Goal: Task Accomplishment & Management: Manage account settings

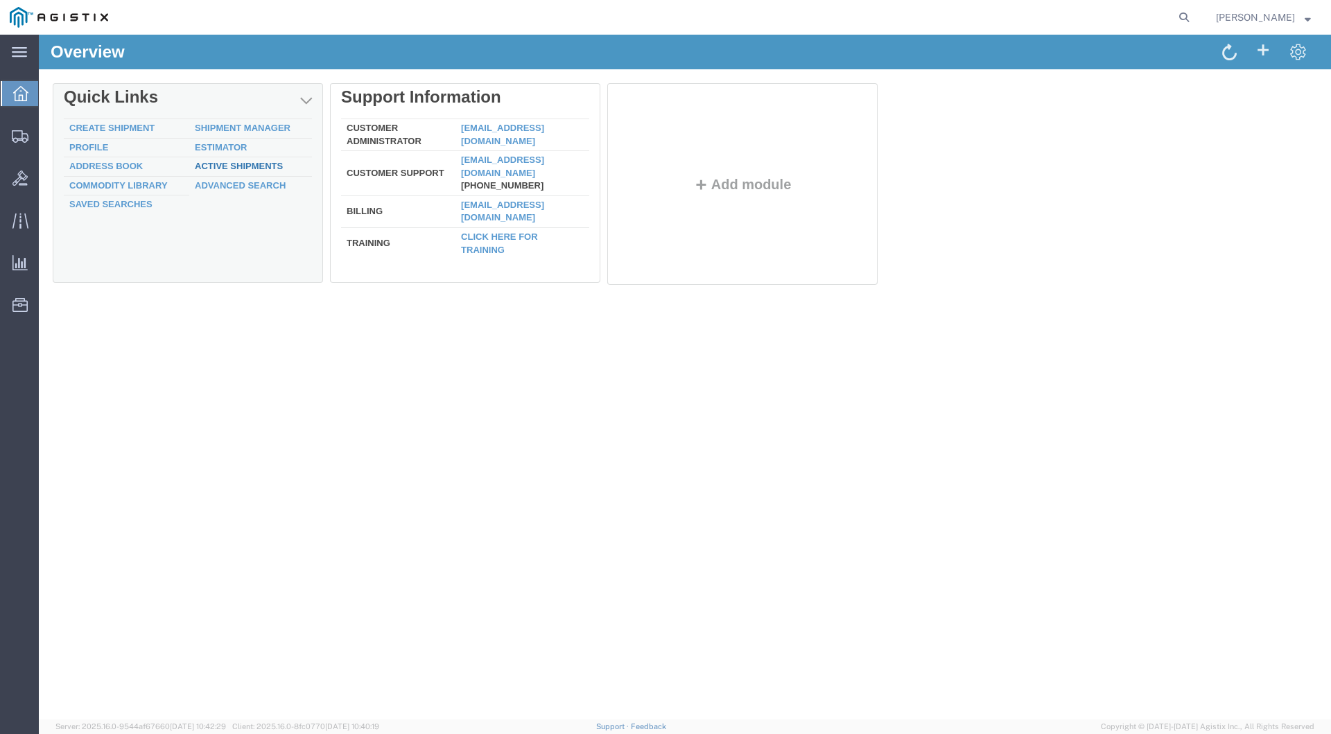
click at [250, 166] on link "Active Shipments" at bounding box center [239, 166] width 88 height 10
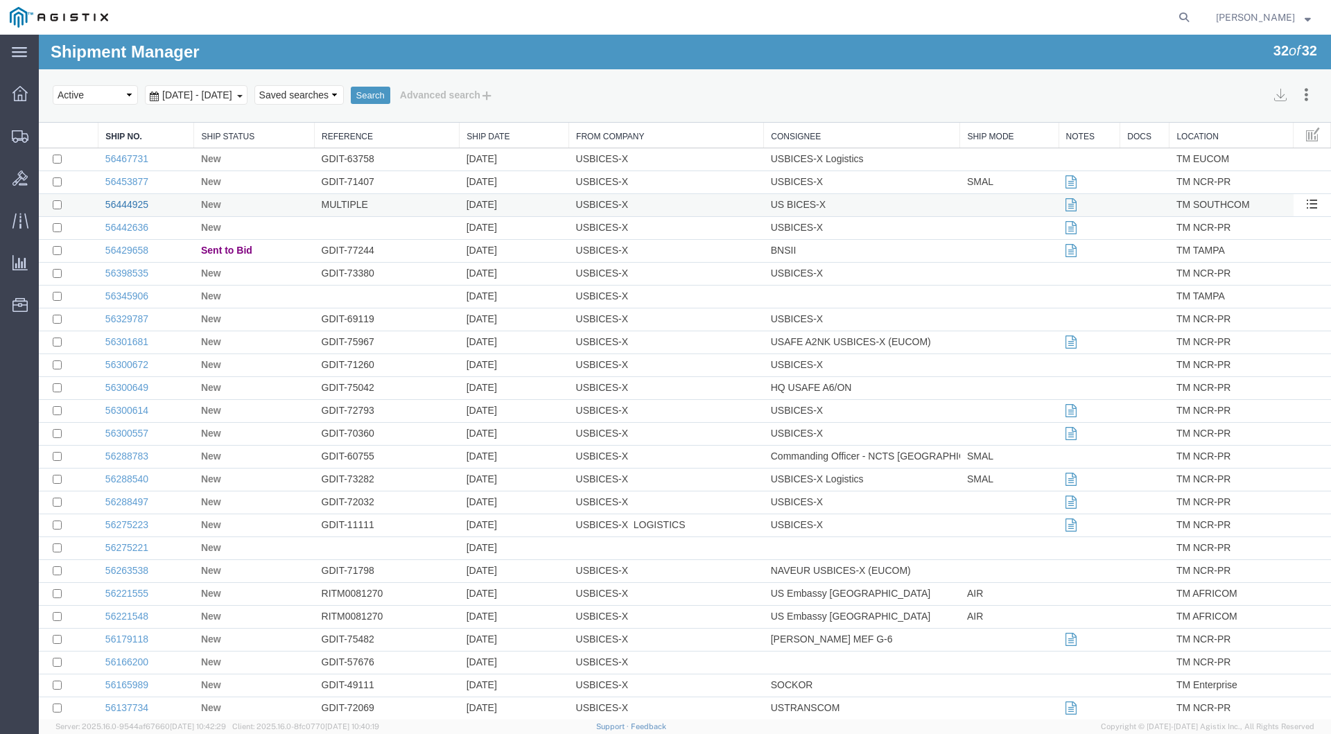
click at [130, 203] on link "56444925" at bounding box center [126, 204] width 43 height 11
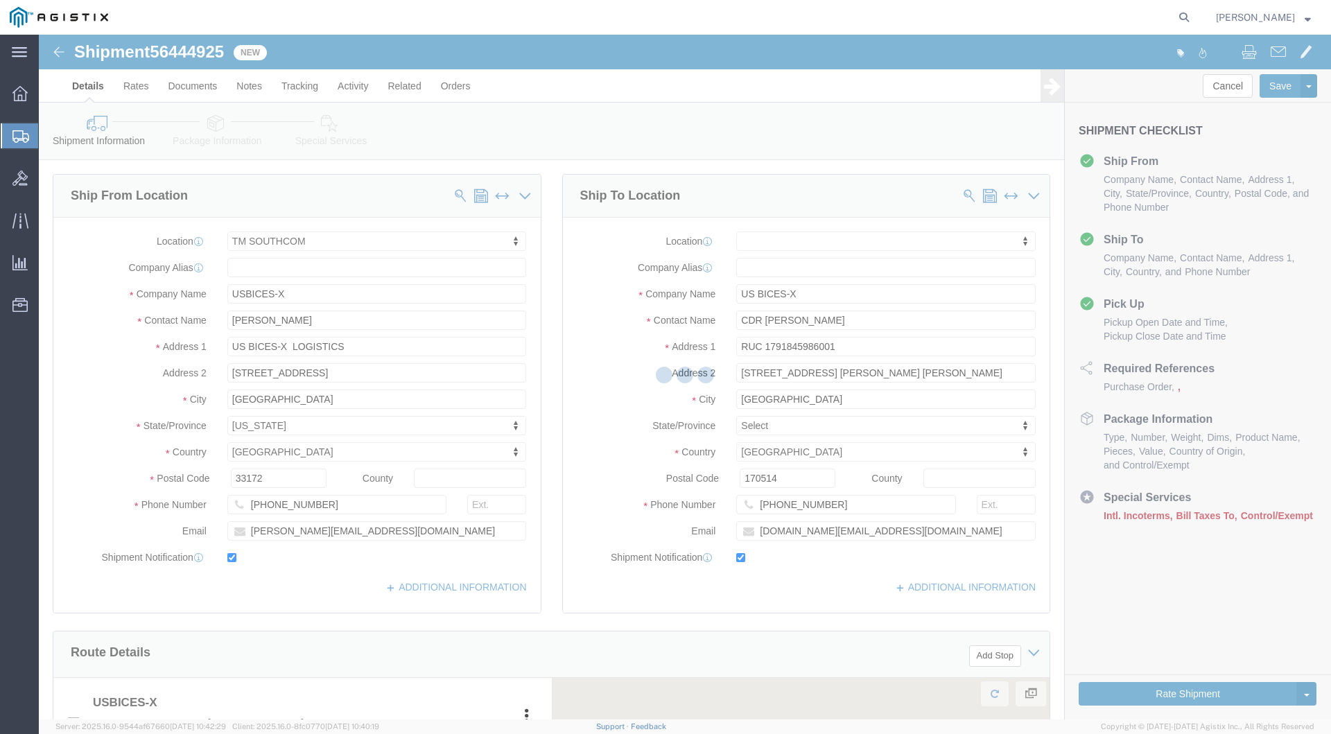
select select "34236"
select select
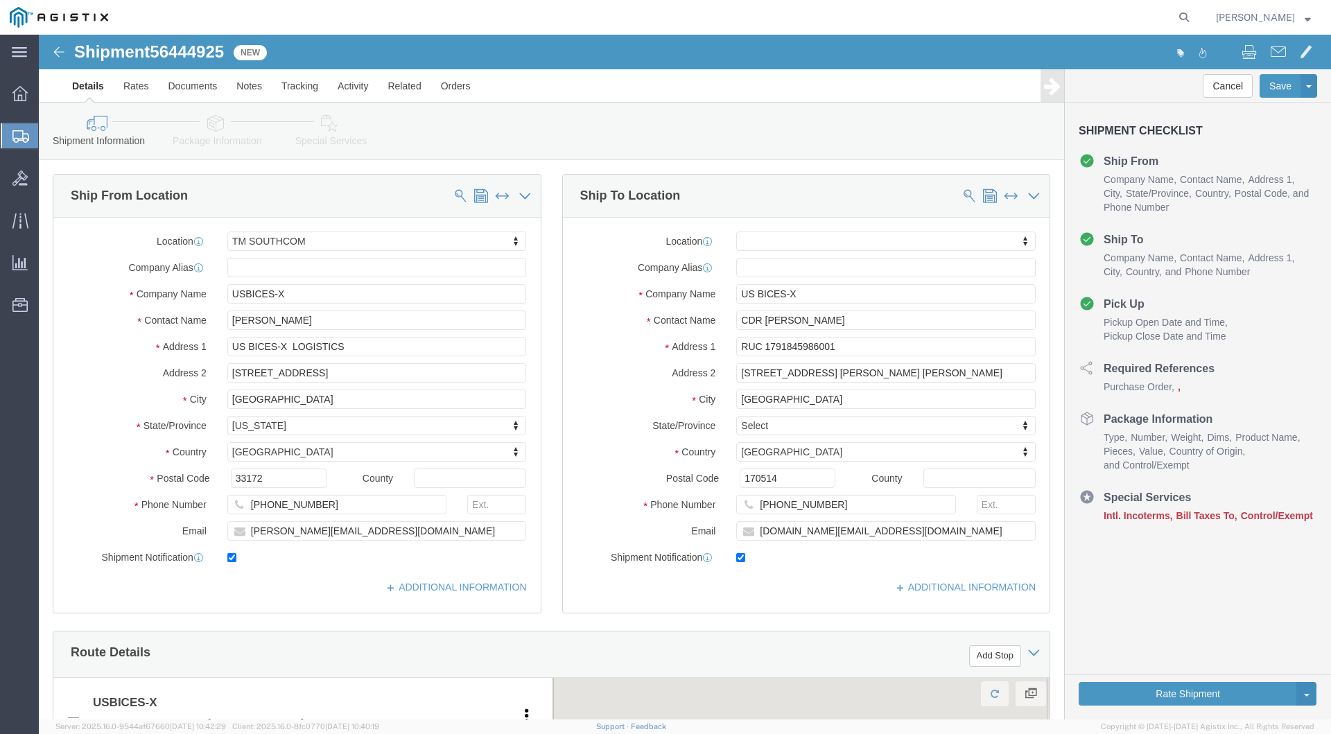
click button "Continue"
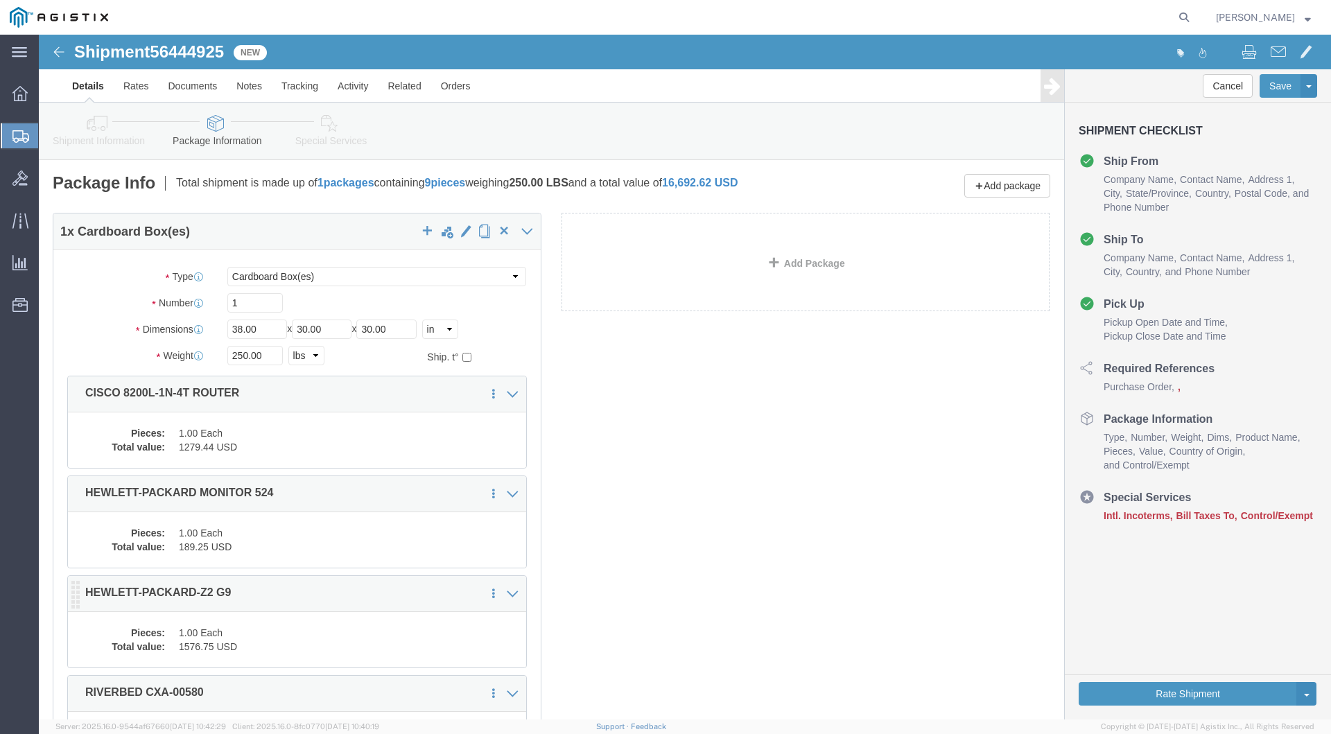
click dd "1576.75 USD"
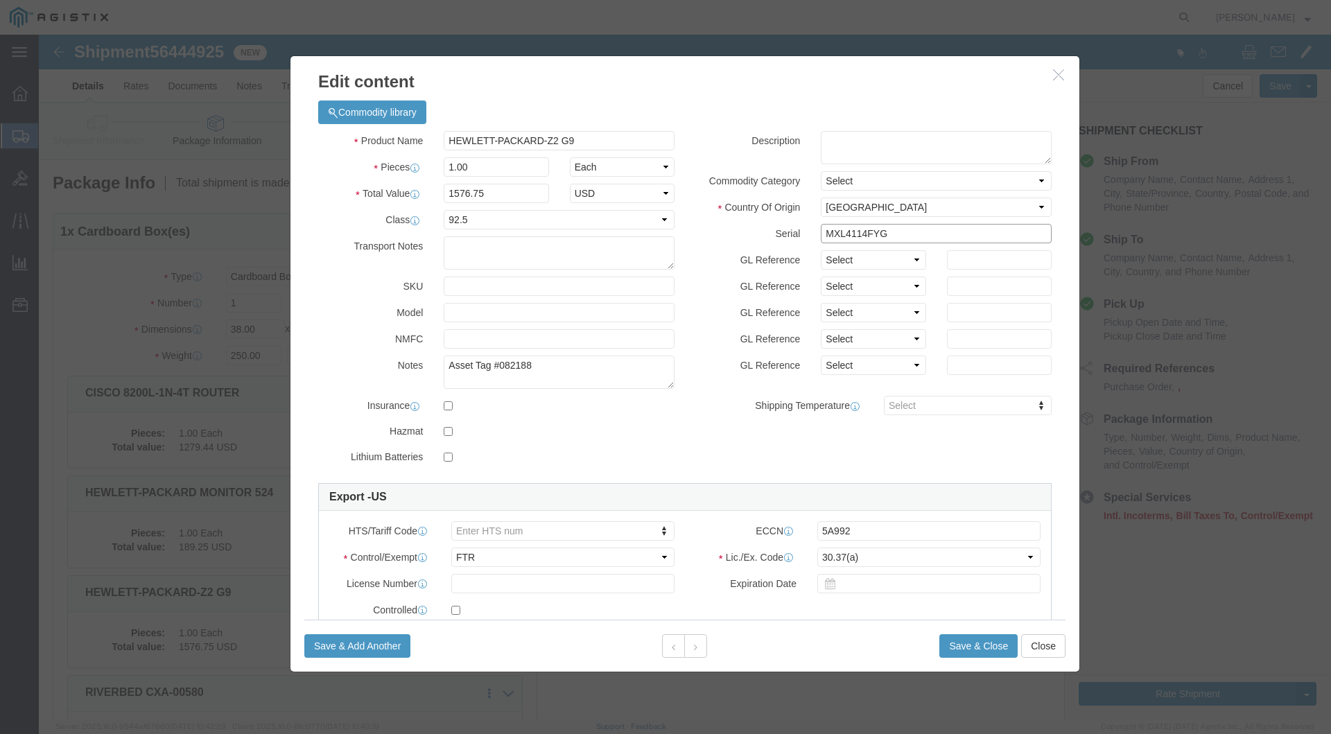
drag, startPoint x: 863, startPoint y: 201, endPoint x: 770, endPoint y: 198, distance: 93.7
click div "MXL4114FYG"
click icon "button"
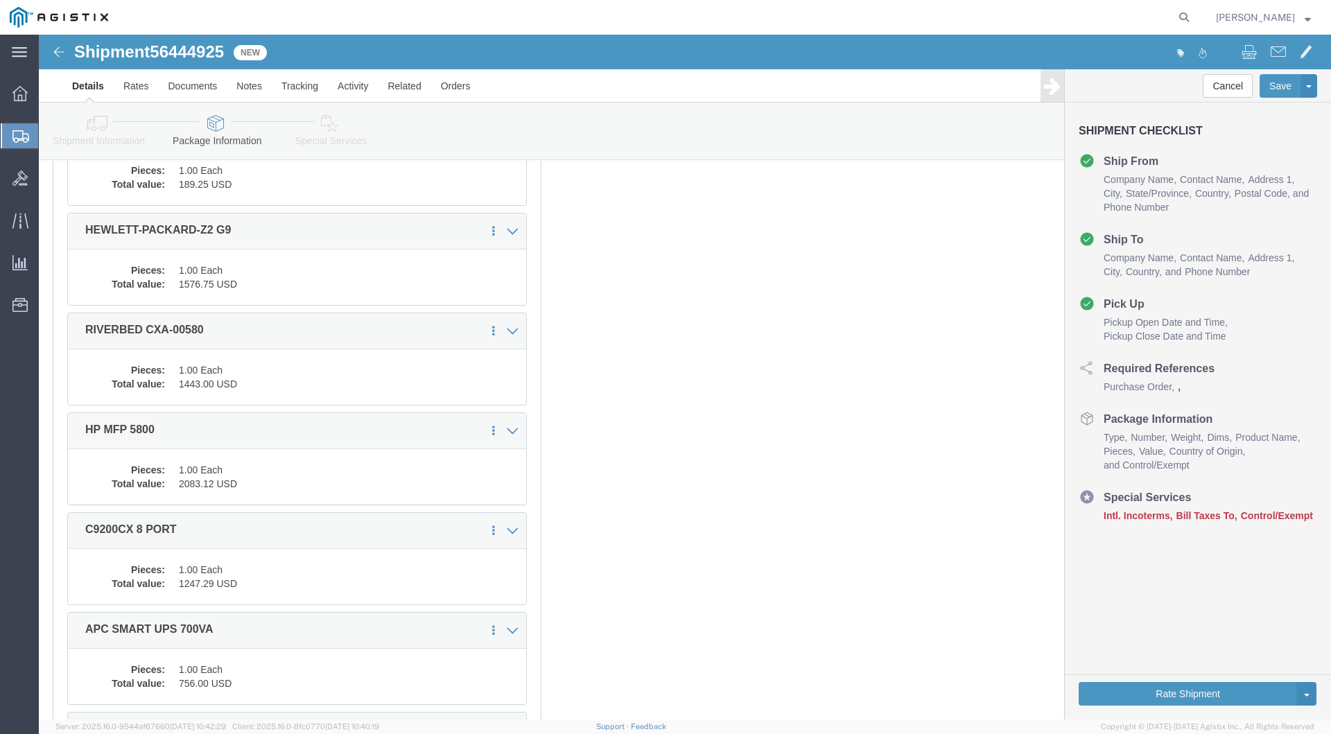
scroll to position [0, 0]
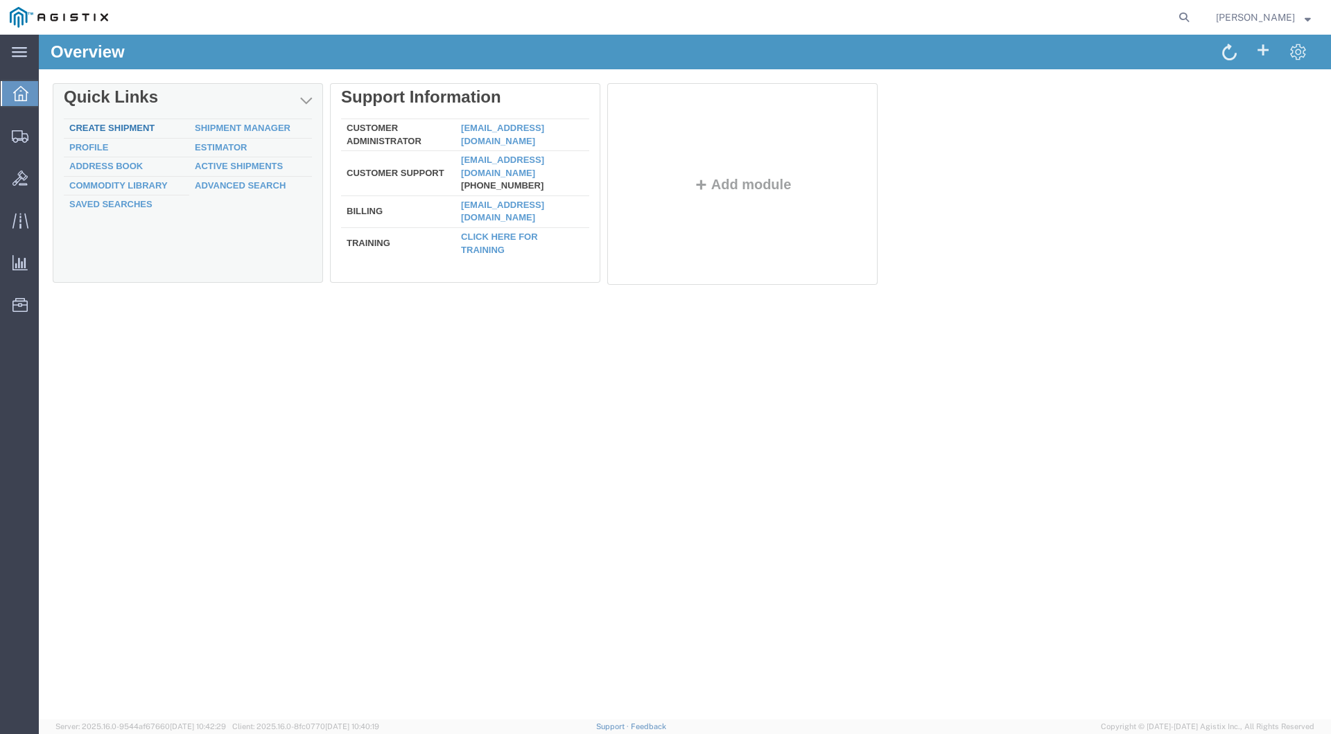
click at [95, 131] on link "Create Shipment" at bounding box center [111, 128] width 85 height 10
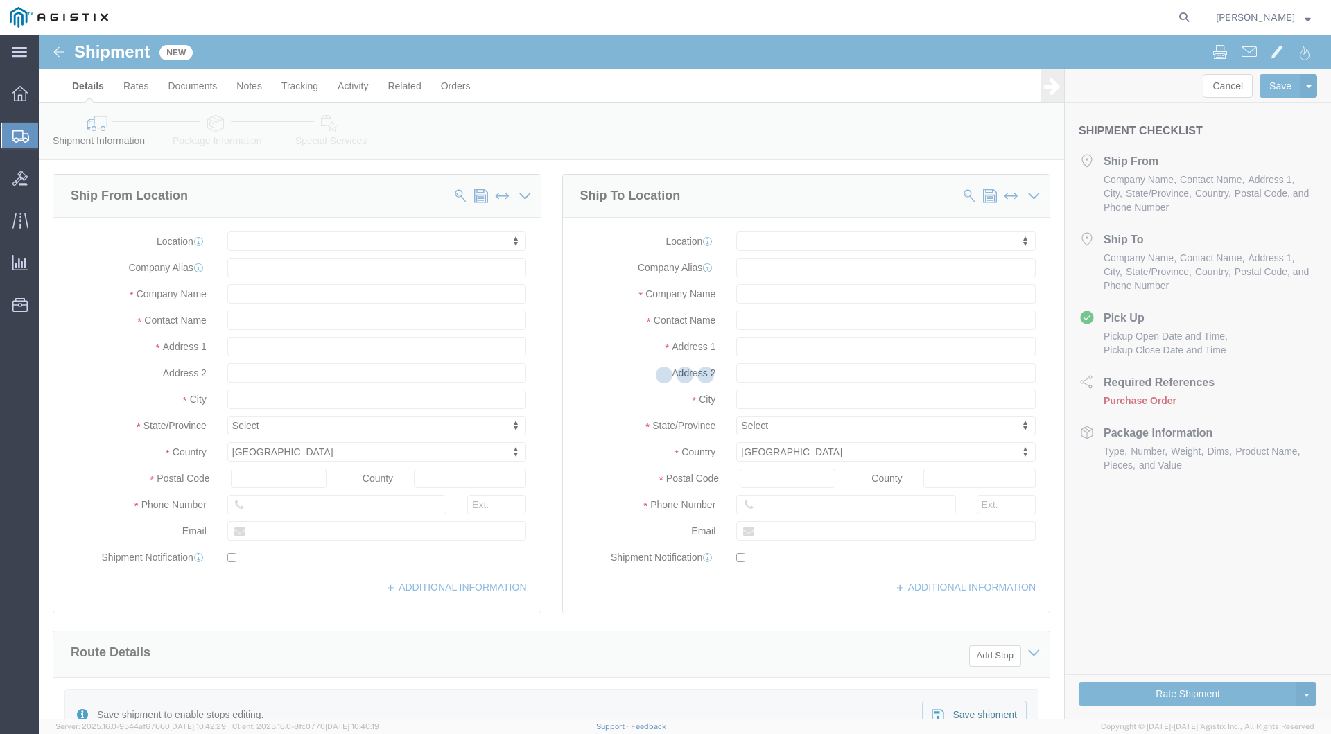
select select
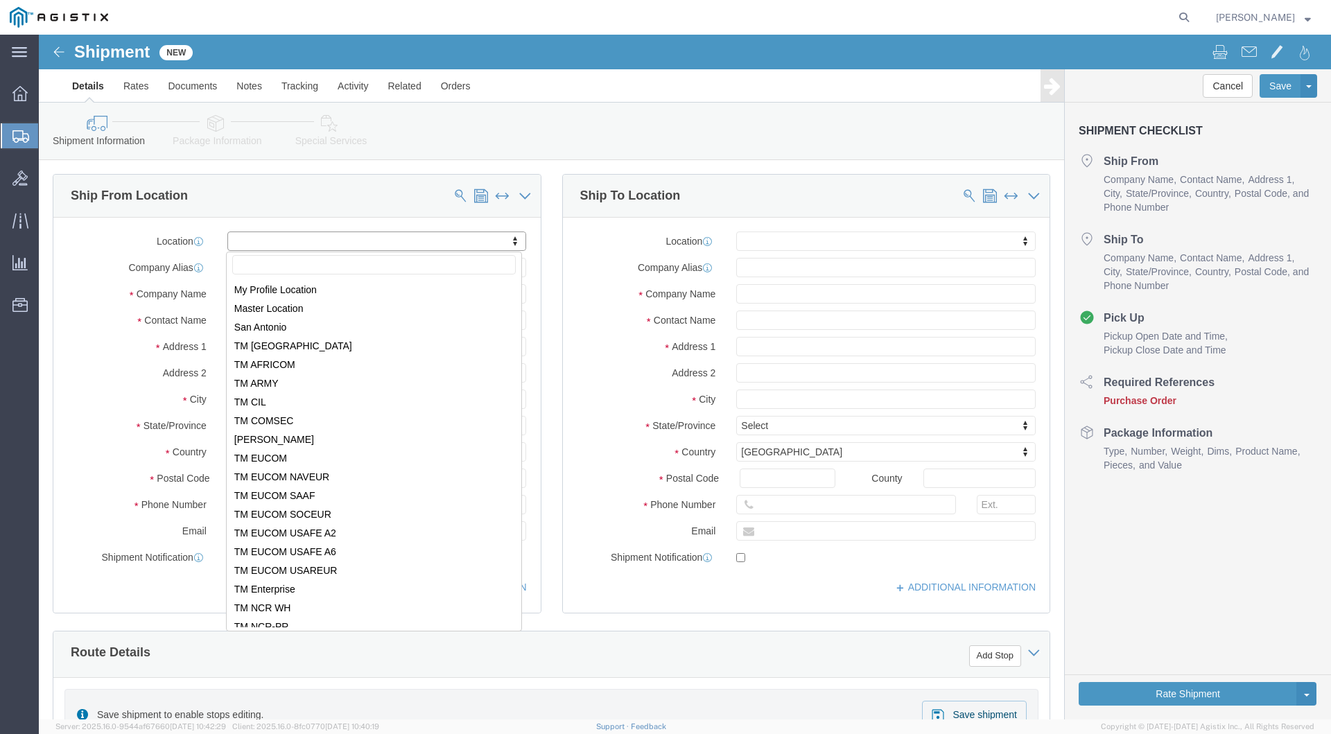
select select "34236"
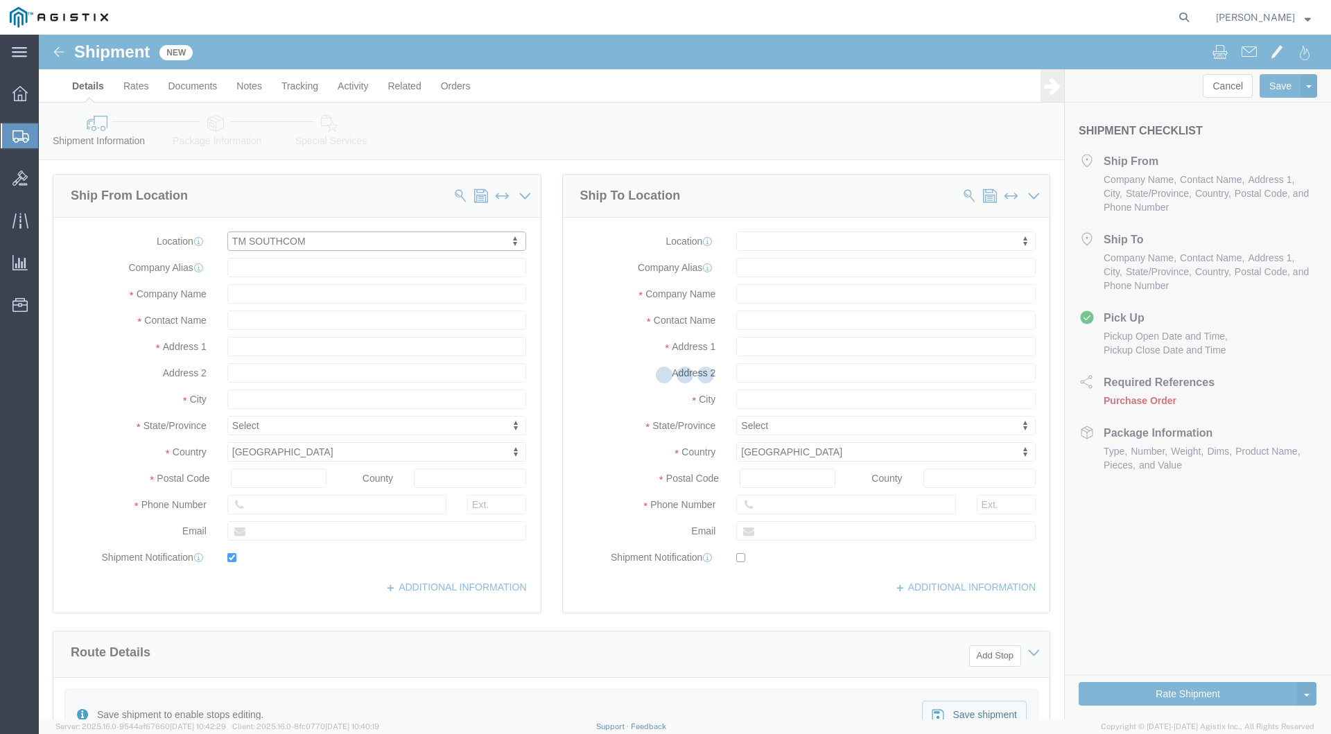
type input "USBICES-X"
type input "[PERSON_NAME]"
type input "US BICES-X LOGISTICS"
type input "[STREET_ADDRESS]"
type input "[GEOGRAPHIC_DATA]"
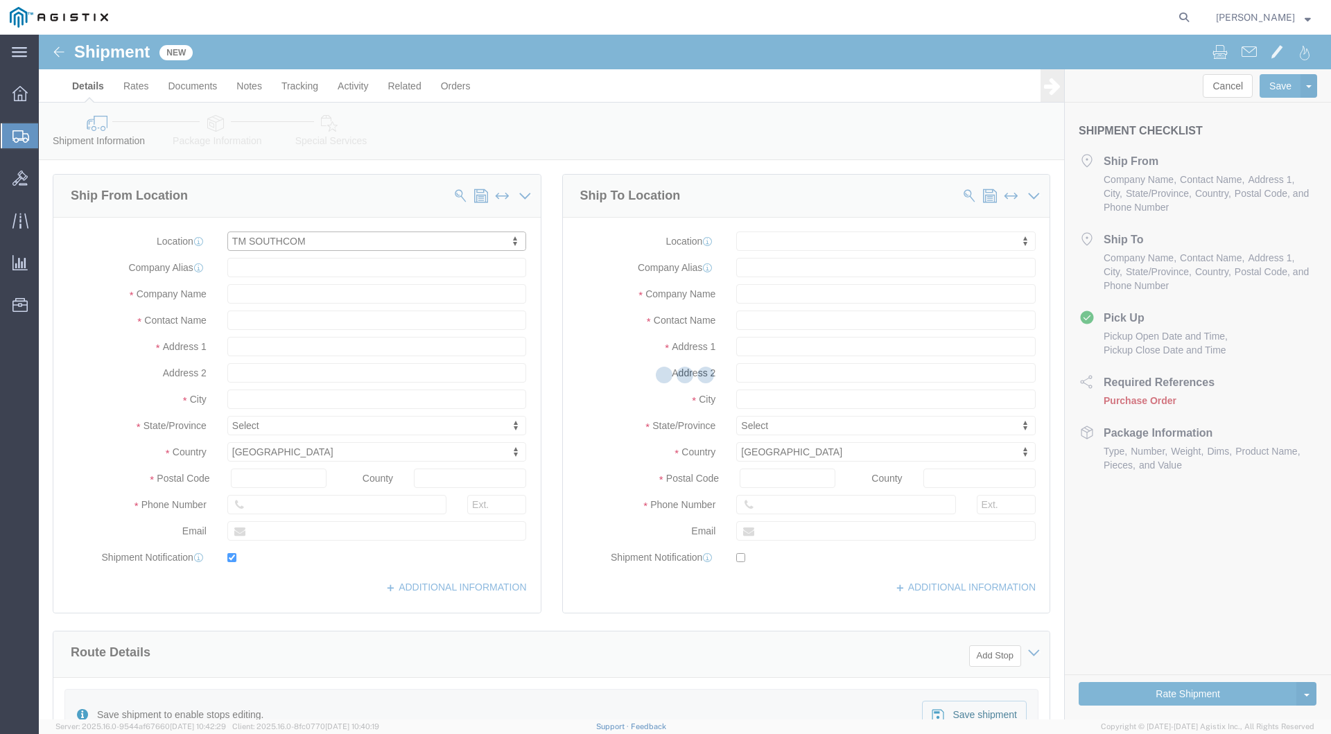
type input "33172"
type input "[PHONE_NUMBER]"
type input "[PERSON_NAME][EMAIL_ADDRESS][DOMAIN_NAME]"
checkbox input "true"
select select "FL"
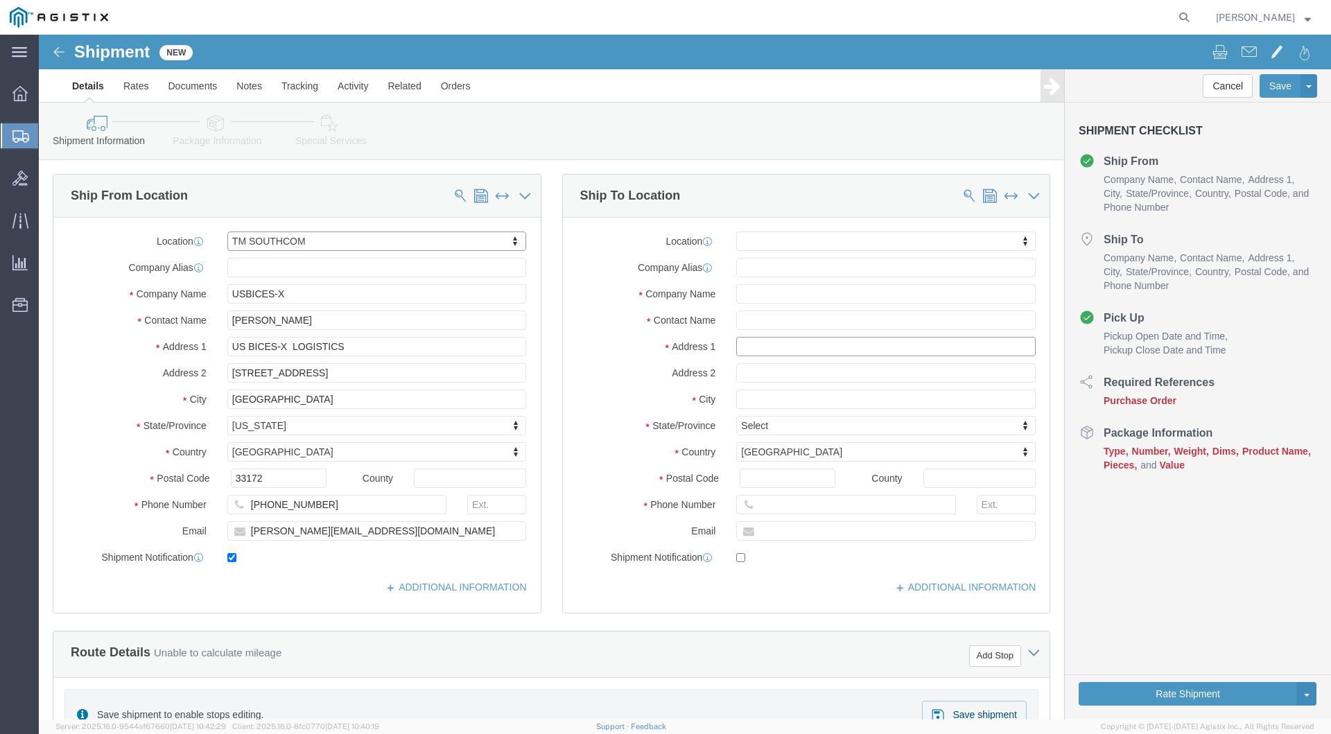
click input "text"
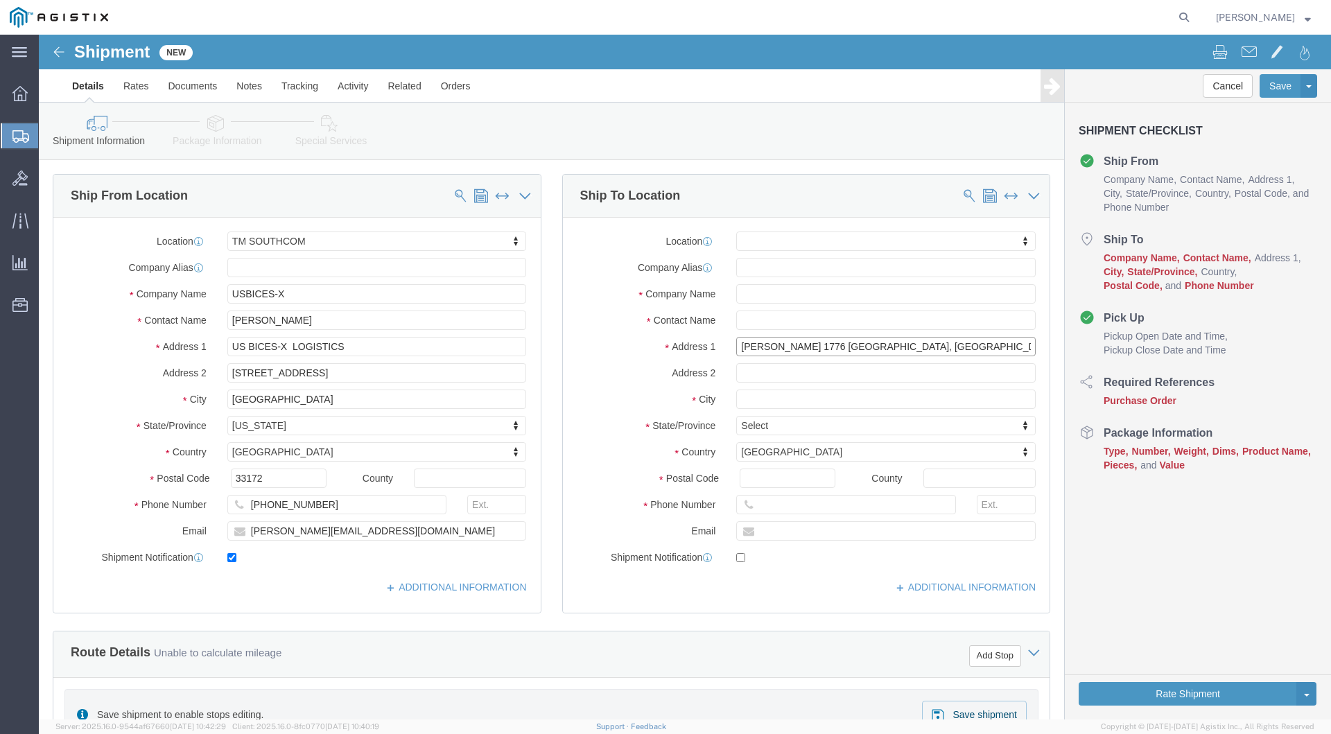
drag, startPoint x: 899, startPoint y: 309, endPoint x: 829, endPoint y: 160, distance: 165.0
click div "Ship To Location Location My Profile Location Master Location [GEOGRAPHIC_DATA]…"
type input "[PERSON_NAME] 1776 [GEOGRAPHIC_DATA]"
click input "text"
select select
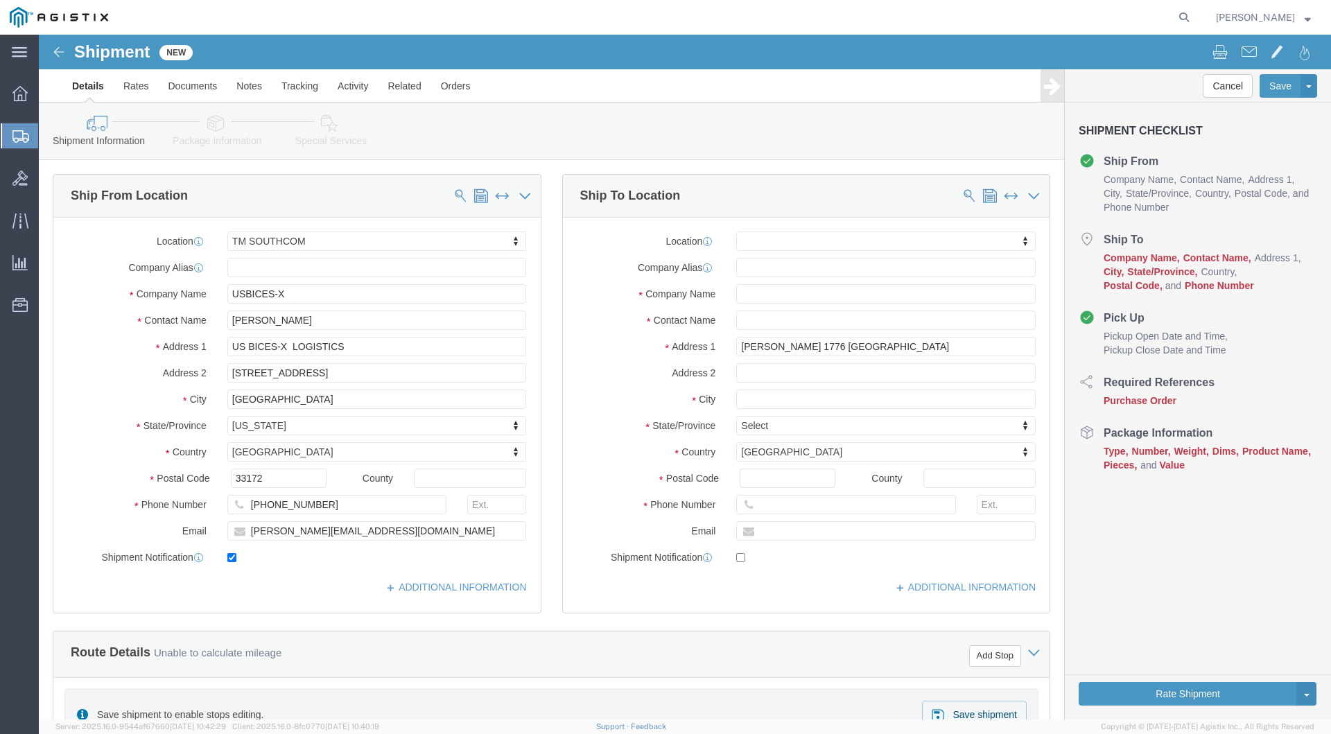
click div "Location My Profile Location Master Location [GEOGRAPHIC_DATA] TM [GEOGRAPHIC_D…"
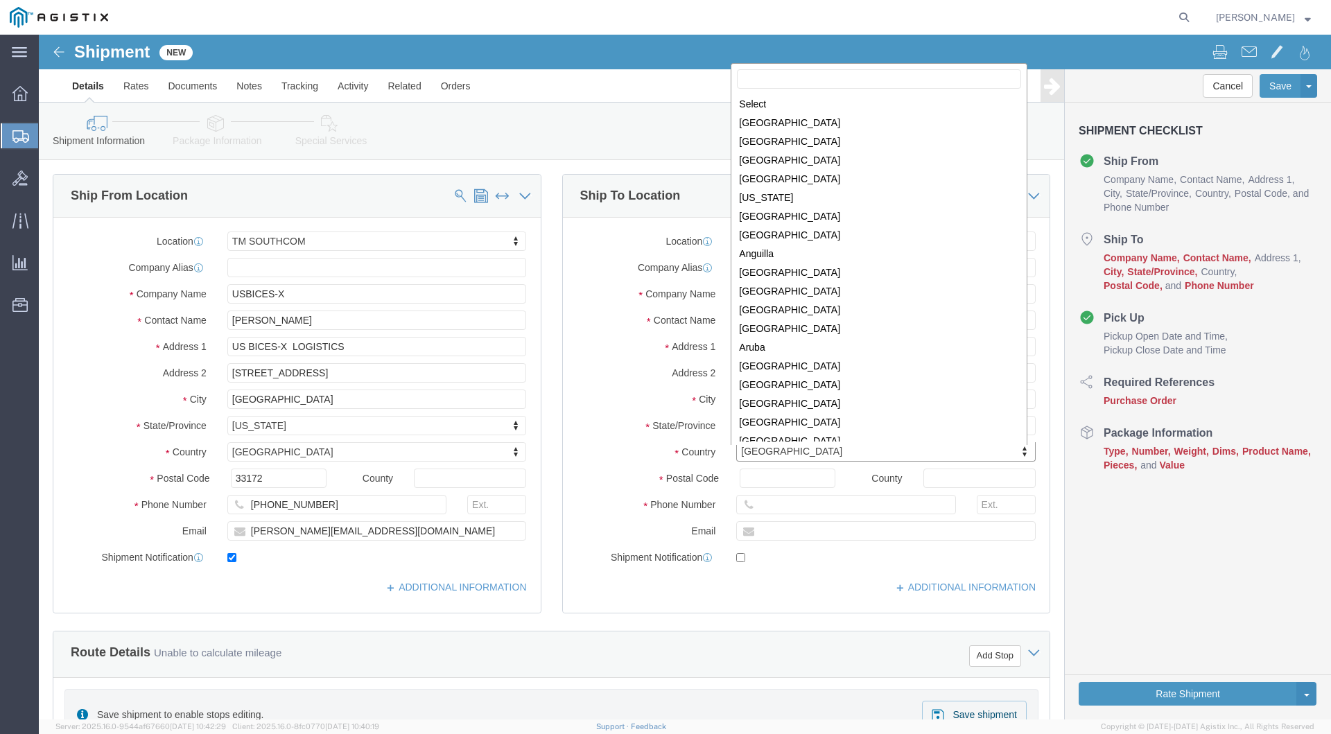
click body "Shipment New Details Rates Documents Notes Tracking Activity Related Orders Can…"
type input "u"
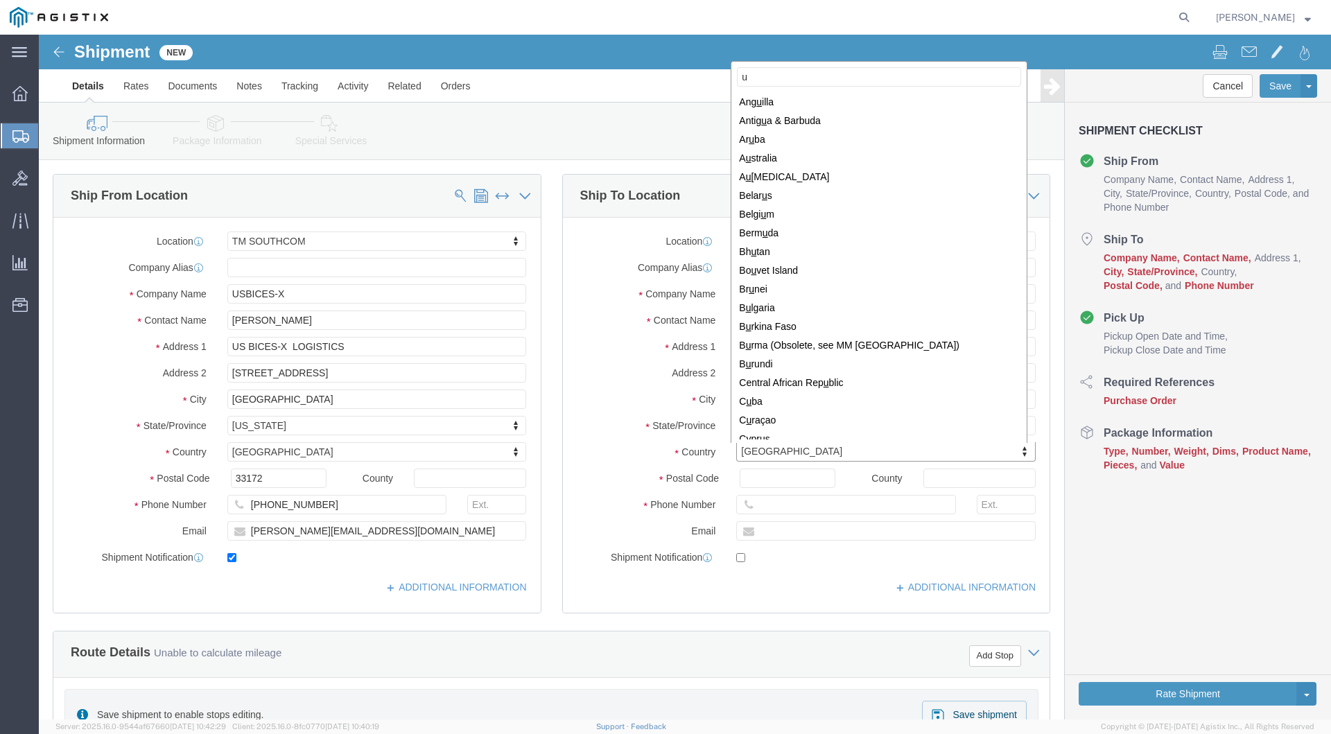
scroll to position [1179, 0]
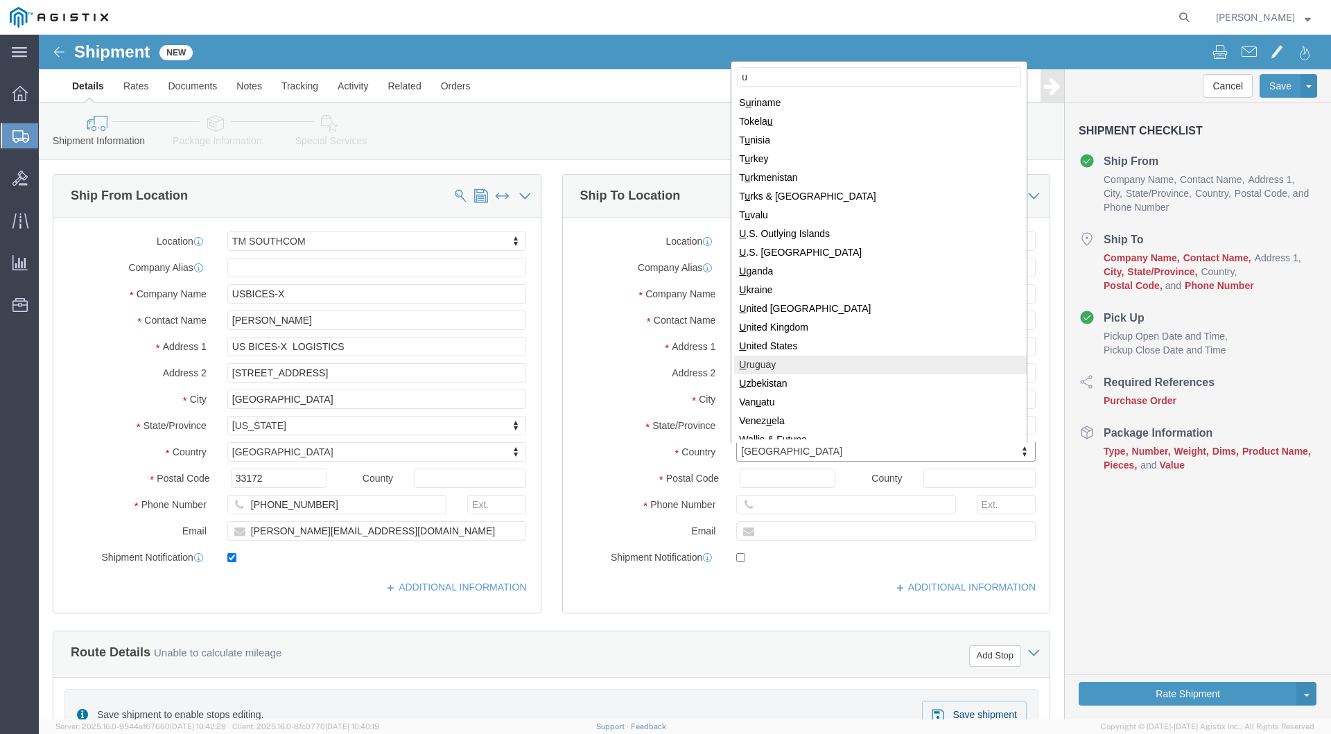
select select
select select "UY"
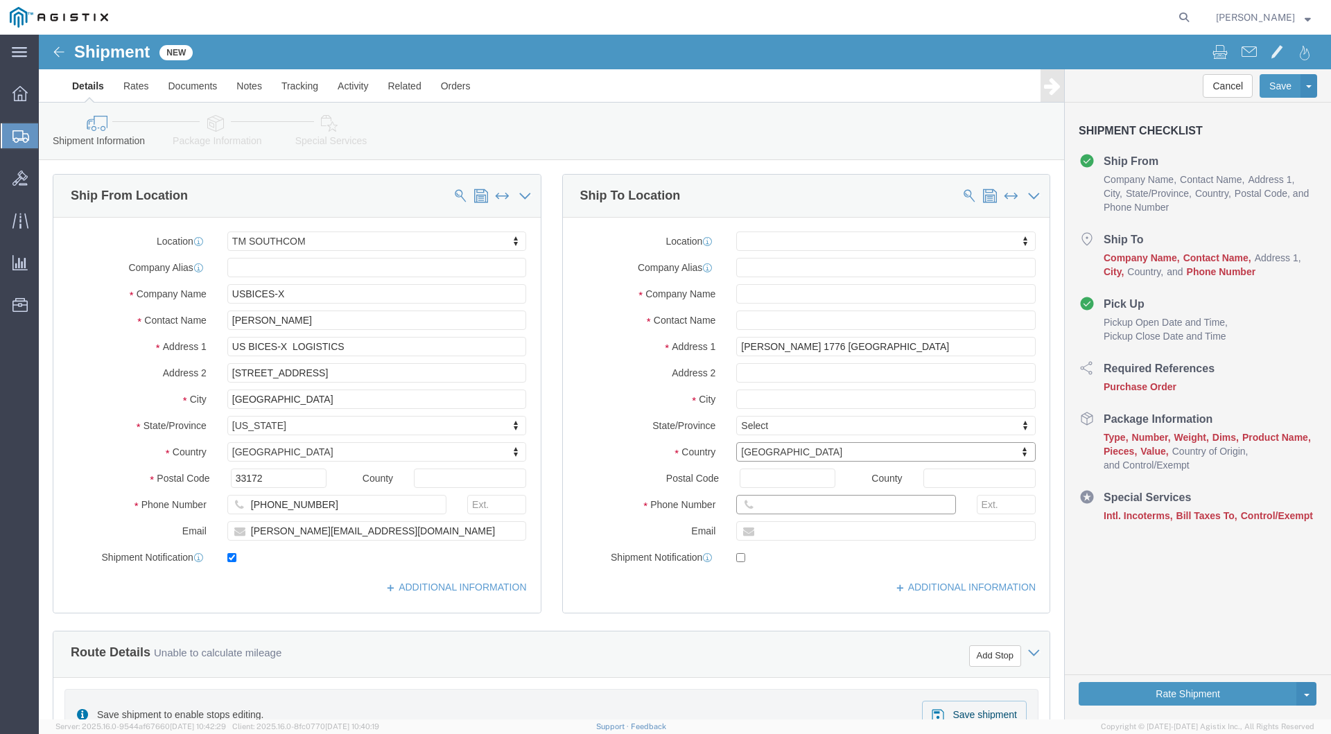
click input "text"
type input "[PHONE_NUMBER]"
click input "text"
type input "C"
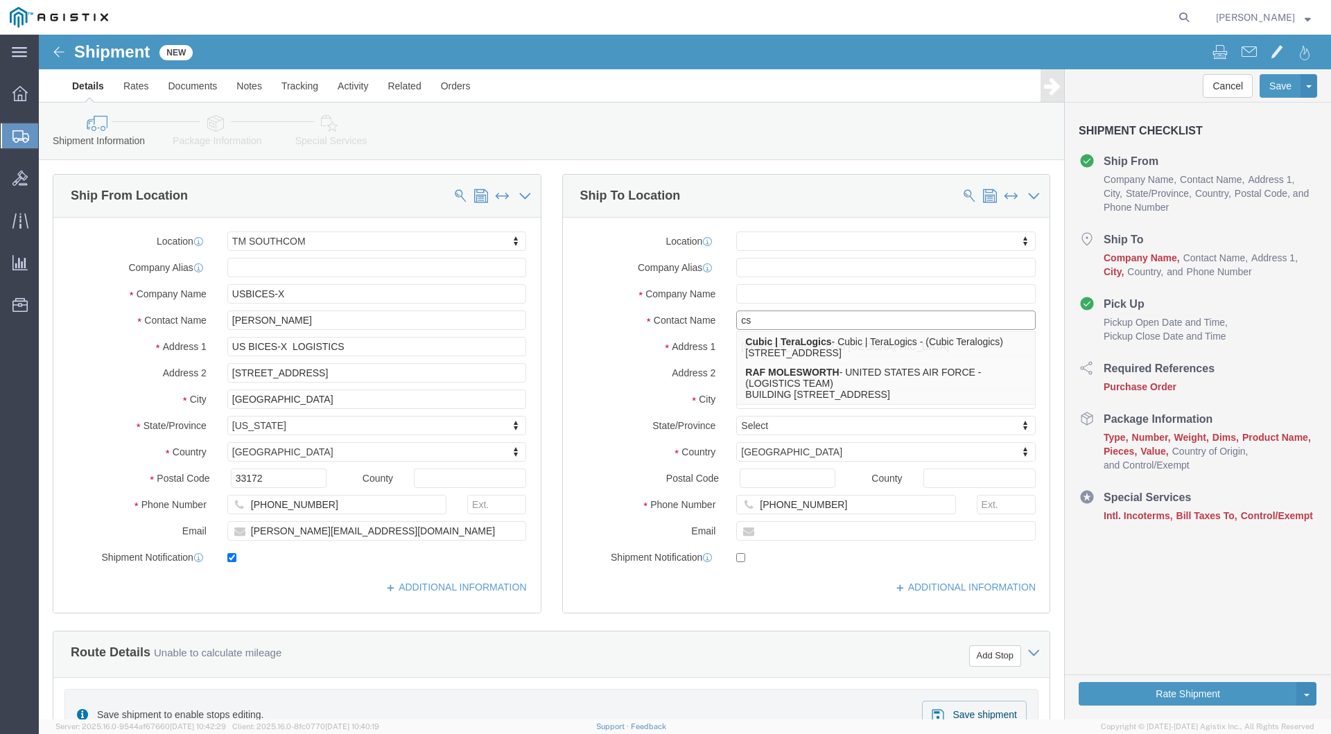
type input "c"
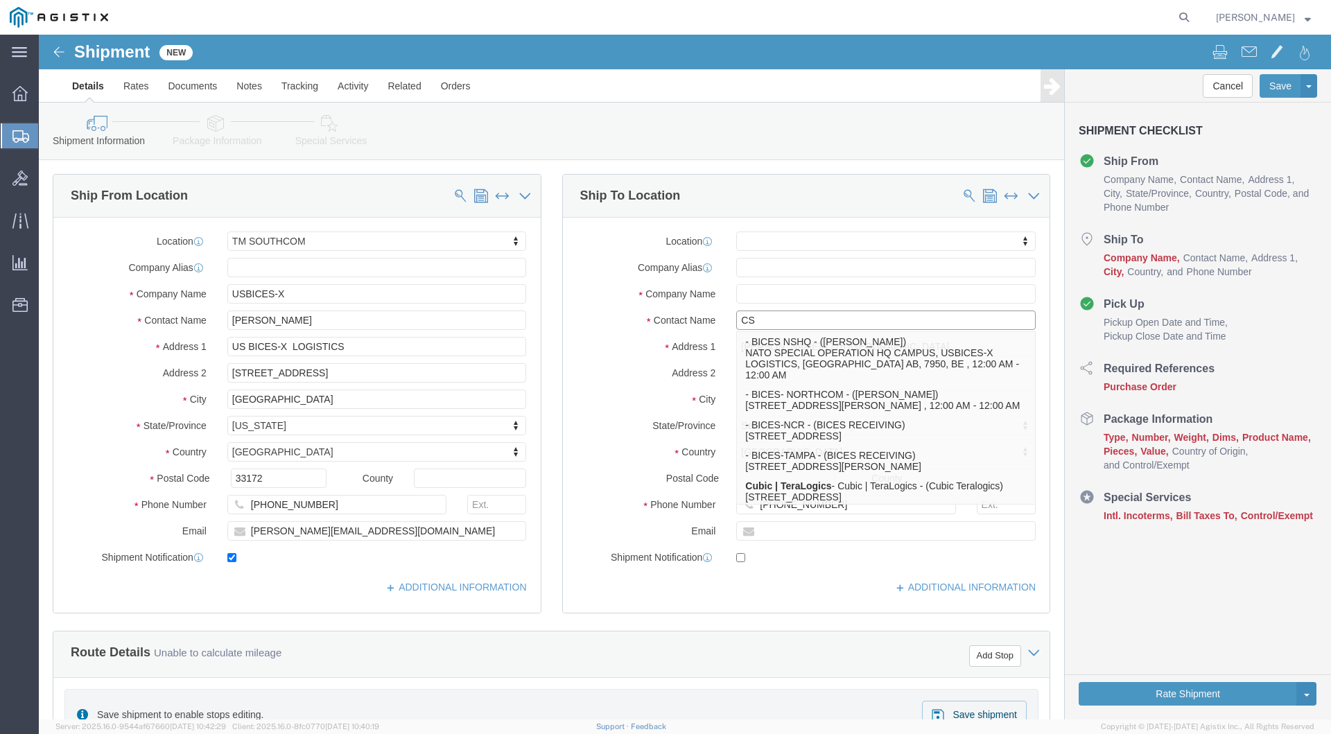
type input "C"
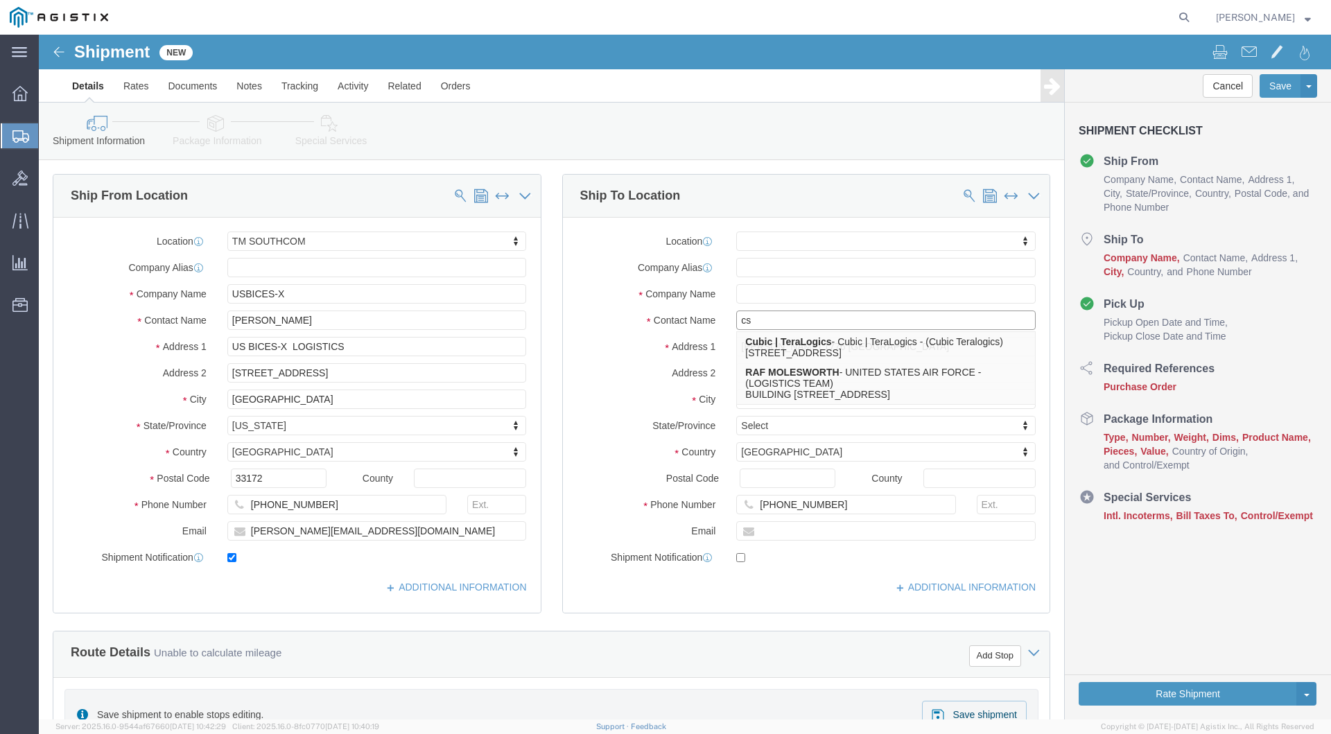
type input "c"
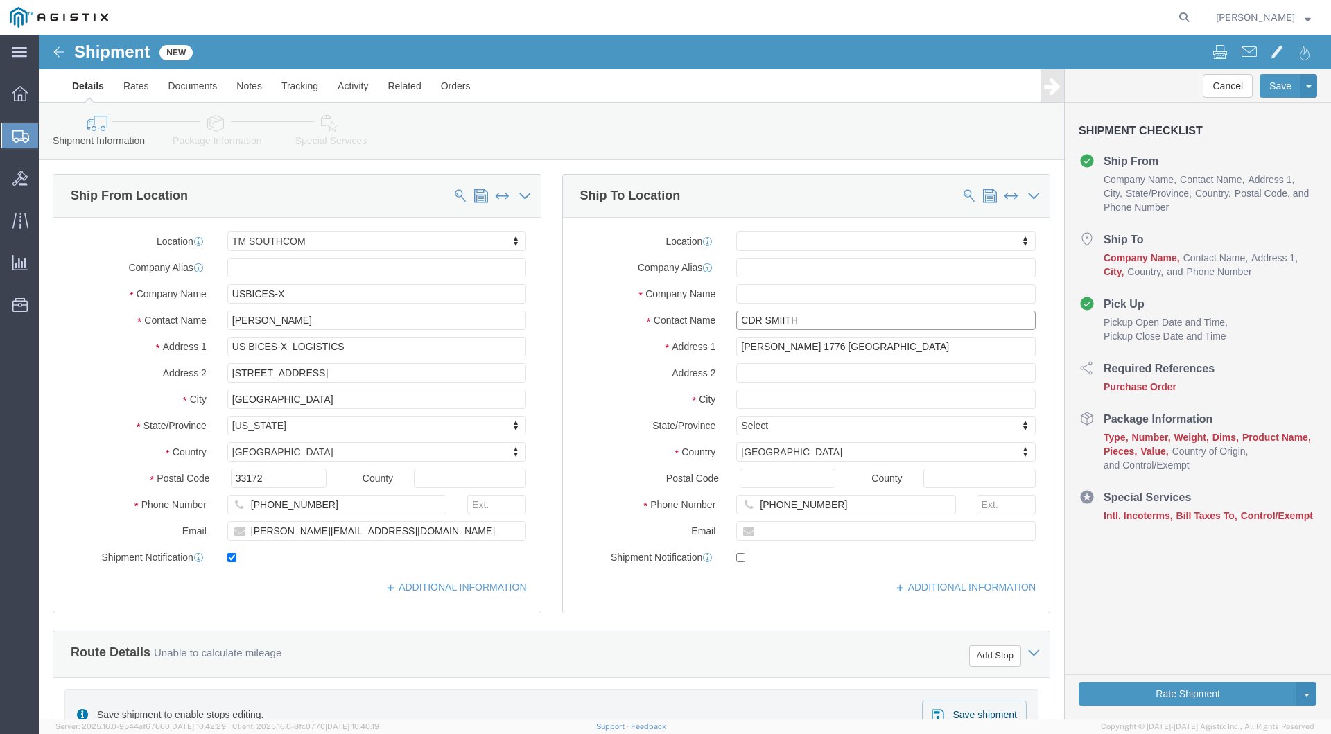
type input "CDR SMIITH"
click input "text"
type input "N"
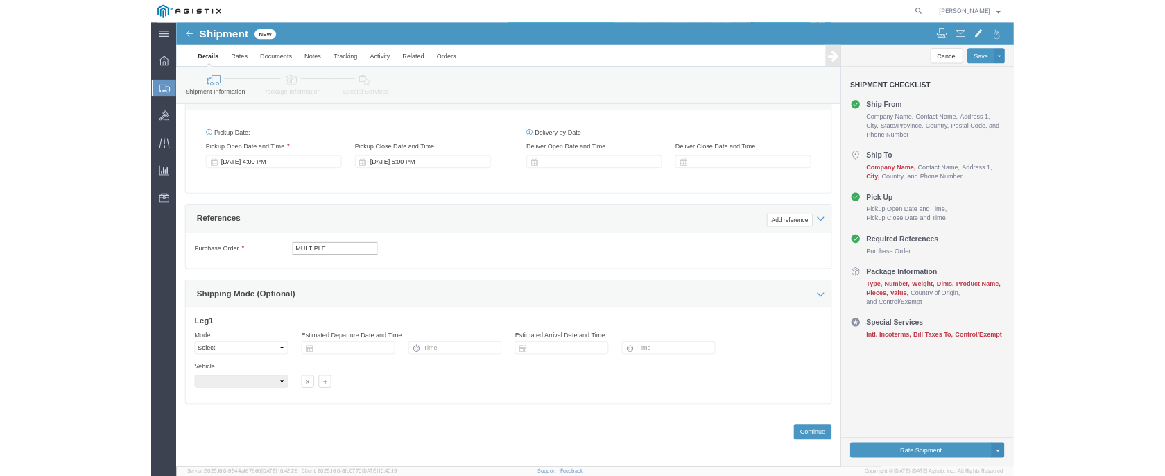
scroll to position [0, 0]
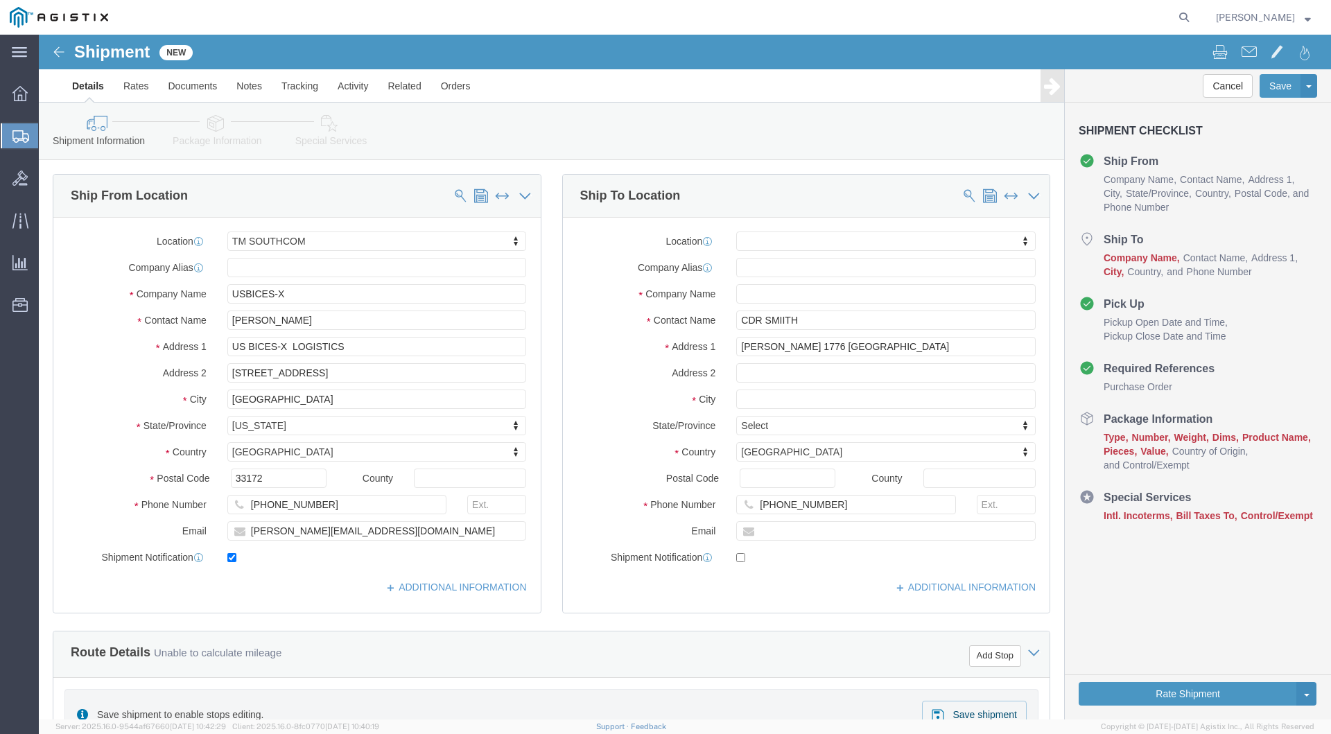
type input "MULTIPLE"
click input "text"
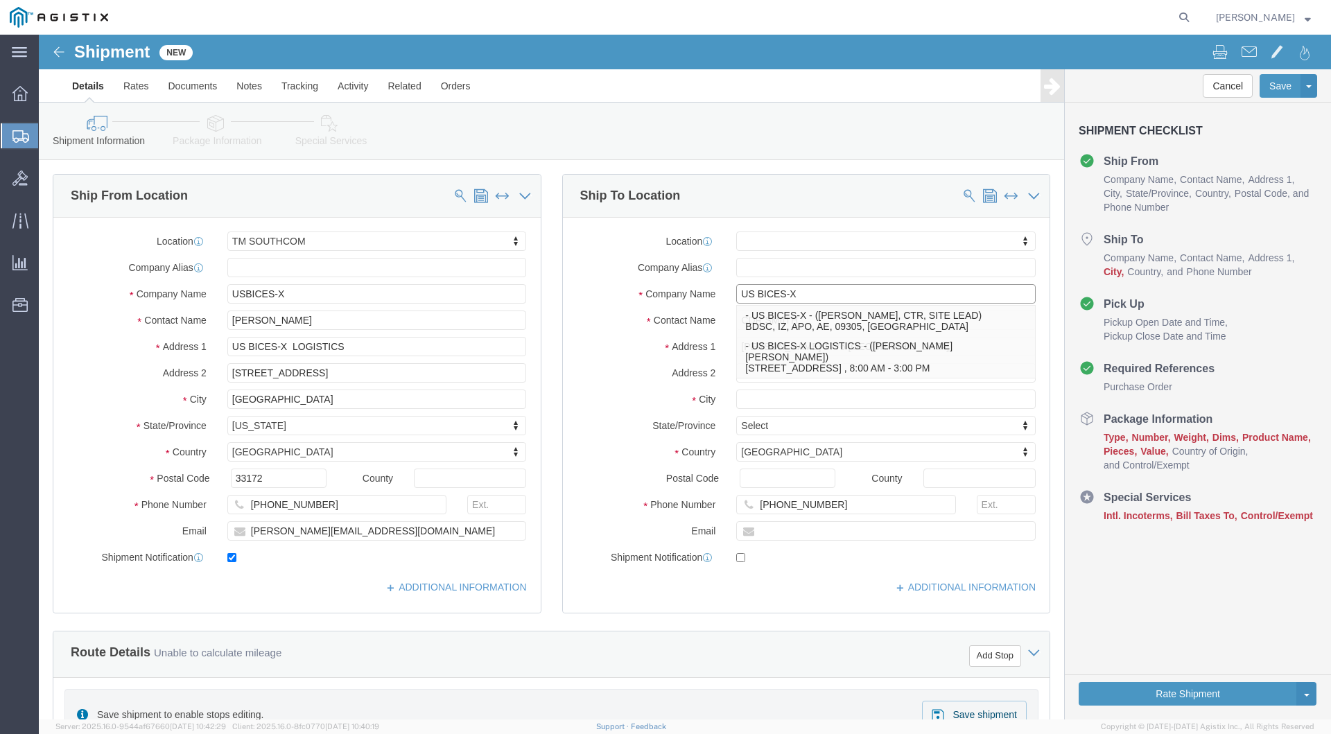
type input "US BICES-X"
drag, startPoint x: 834, startPoint y: 313, endPoint x: 774, endPoint y: 313, distance: 60.3
click input "[PERSON_NAME] 1776 [GEOGRAPHIC_DATA]"
click input "text"
paste input "[GEOGRAPHIC_DATA]"
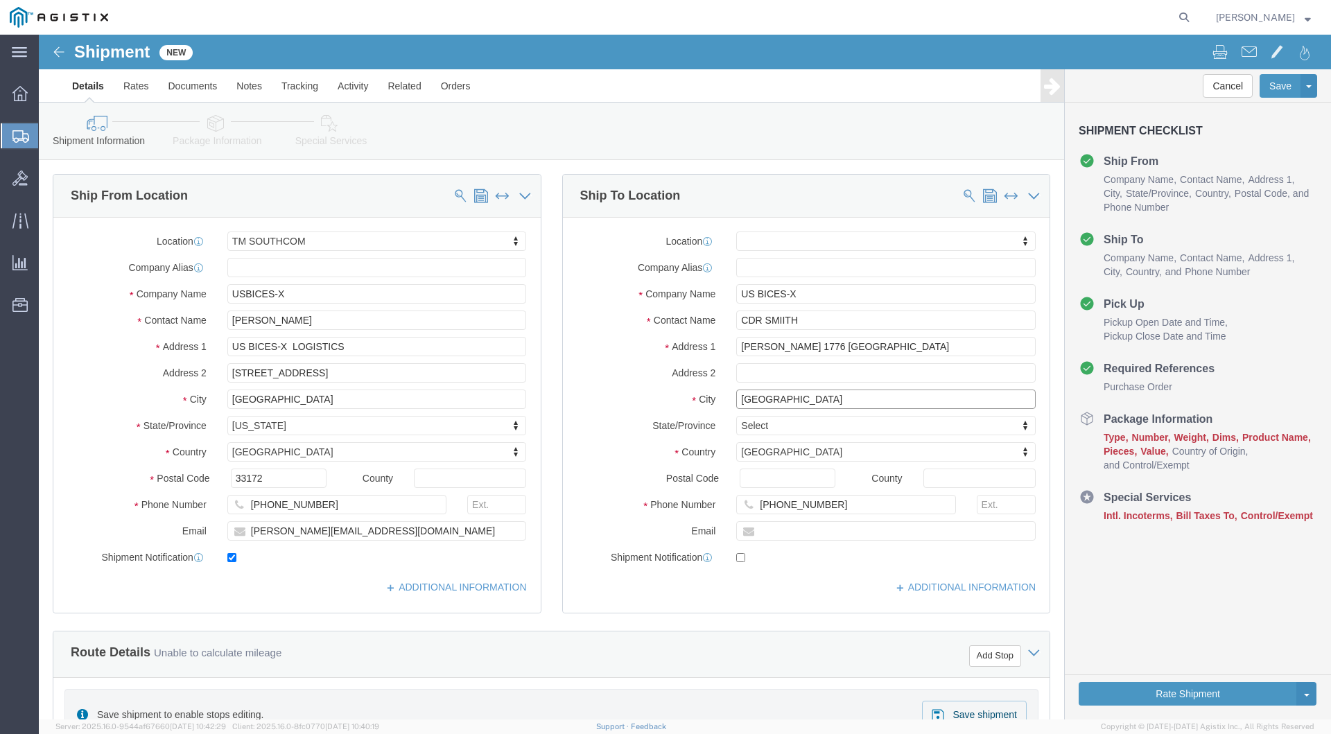
type input "[GEOGRAPHIC_DATA]"
click button "Continue"
select select
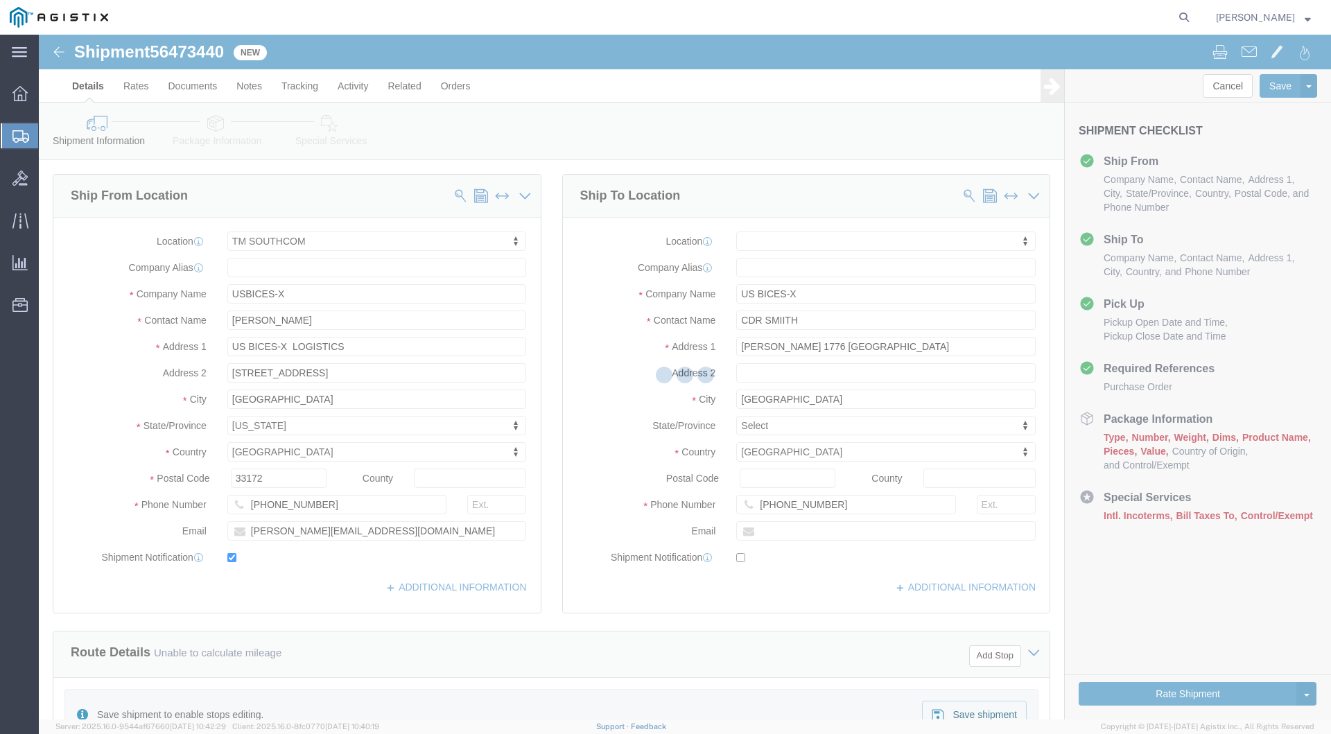
select select "34236"
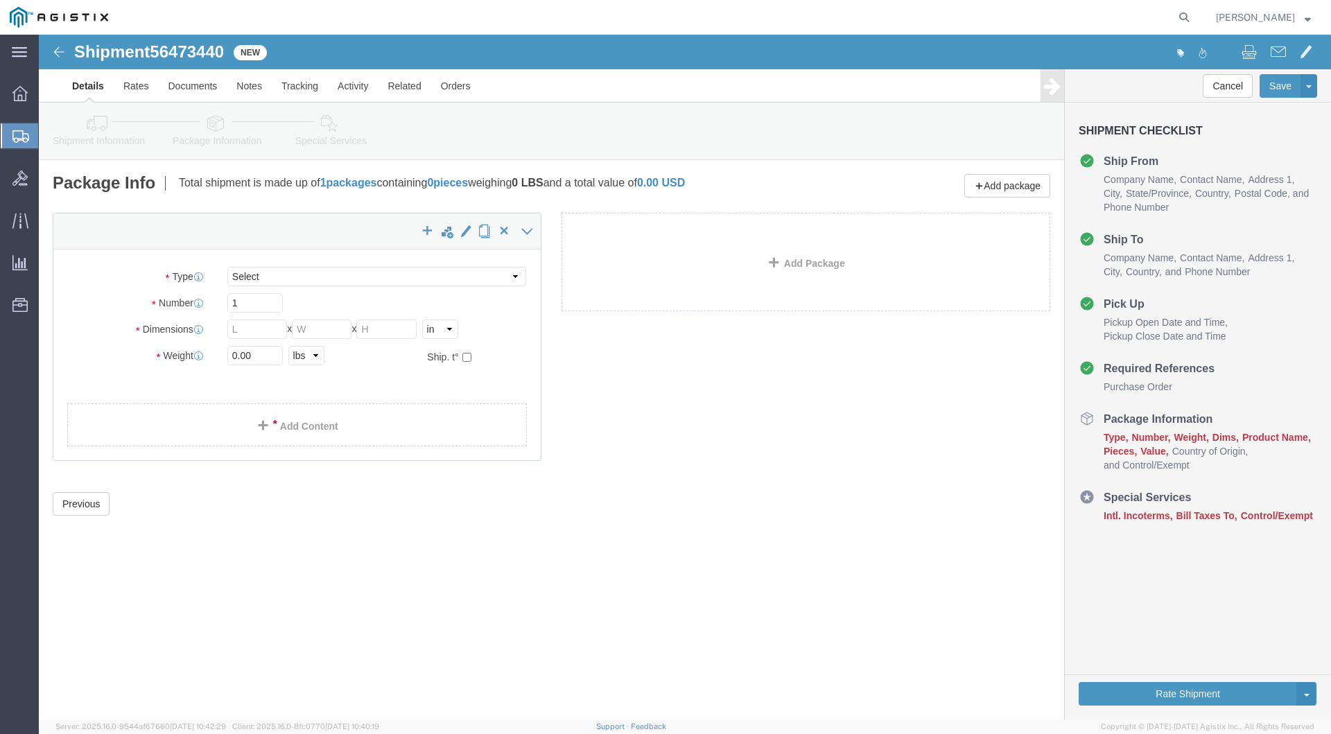
select select "CBOX"
click input "text"
drag, startPoint x: 207, startPoint y: 291, endPoint x: 197, endPoint y: 291, distance: 10.4
click input "36"
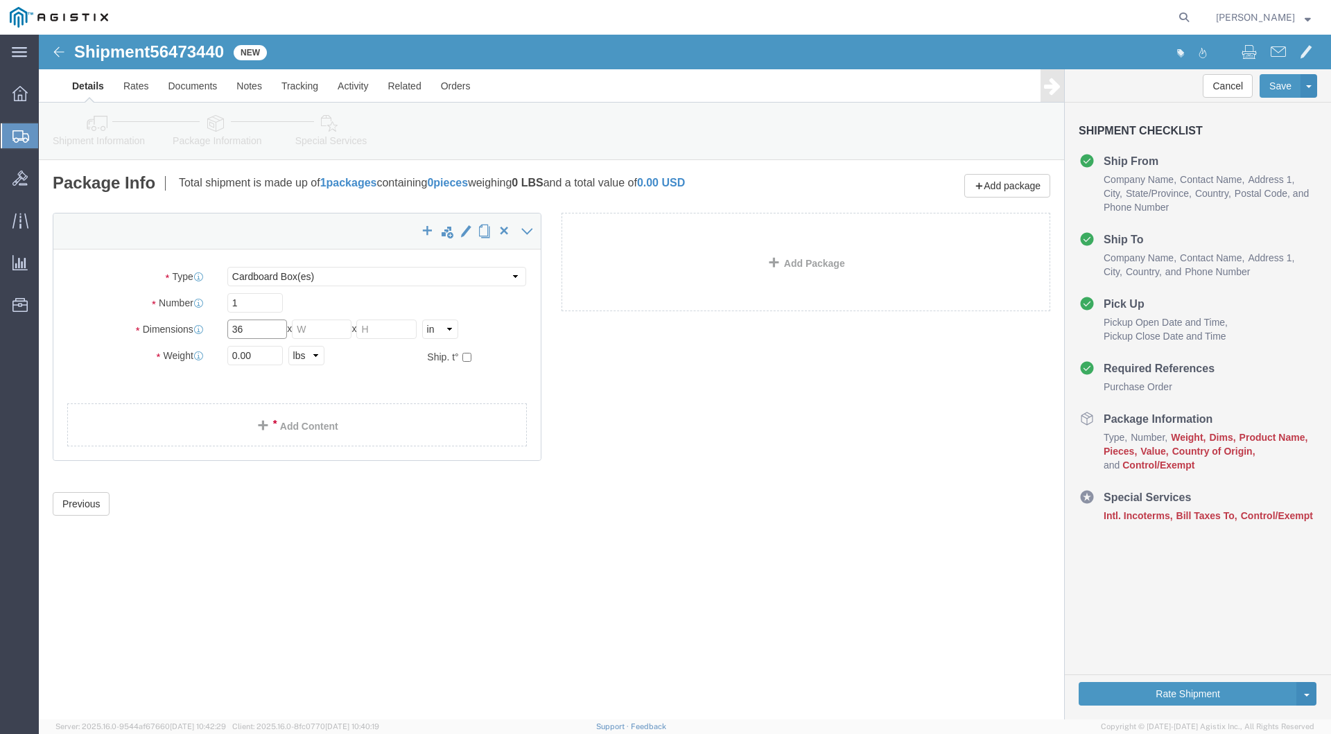
type input "3"
type input "9"
click input "text"
type input "11"
click input "text"
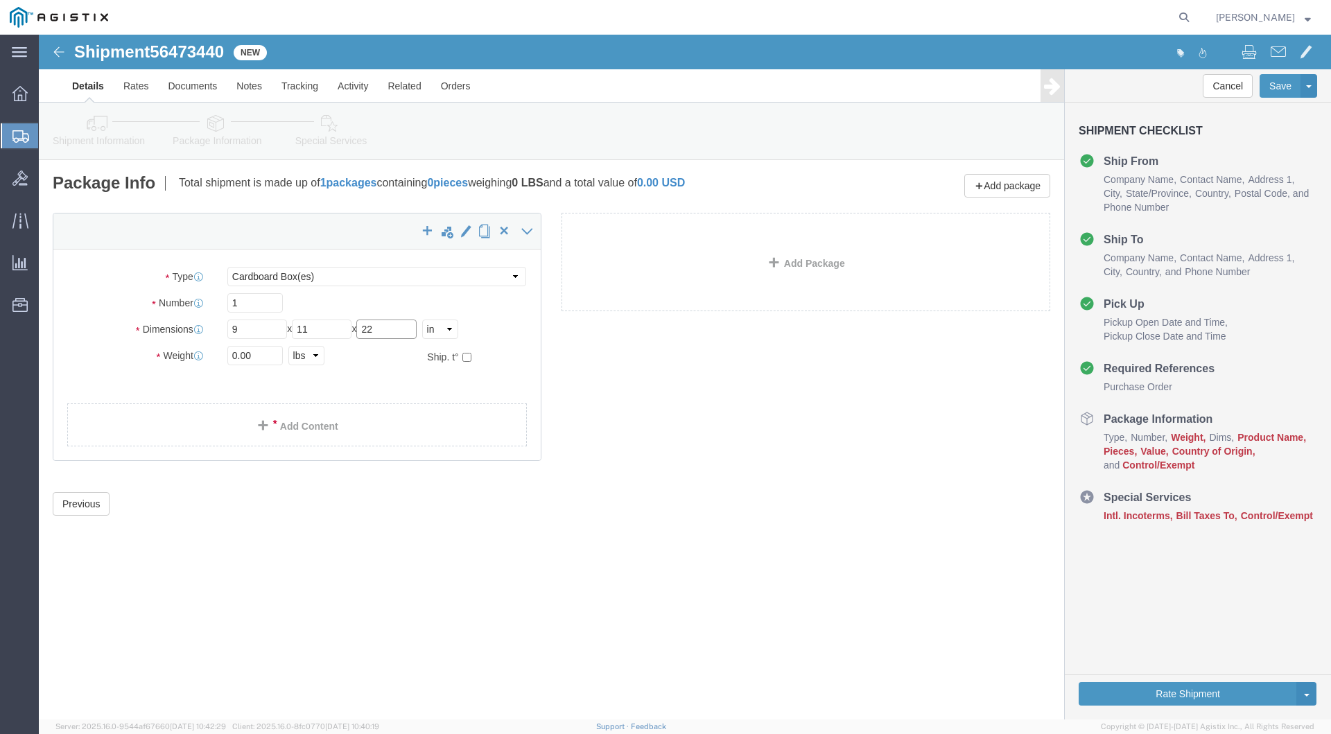
type input "22"
drag, startPoint x: 218, startPoint y: 324, endPoint x: 179, endPoint y: 322, distance: 38.9
click div "0.00 Select kgs lbs"
type input "10"
click link "Add Content"
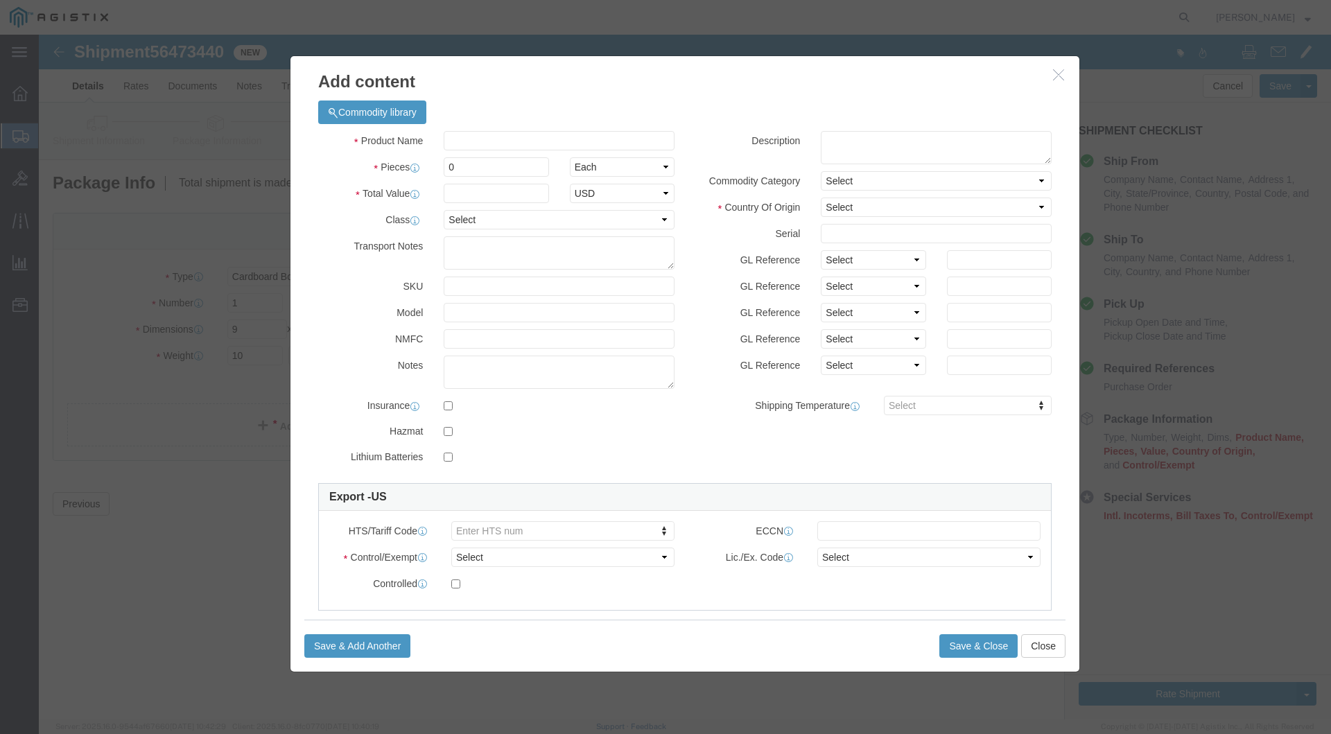
click icon "button"
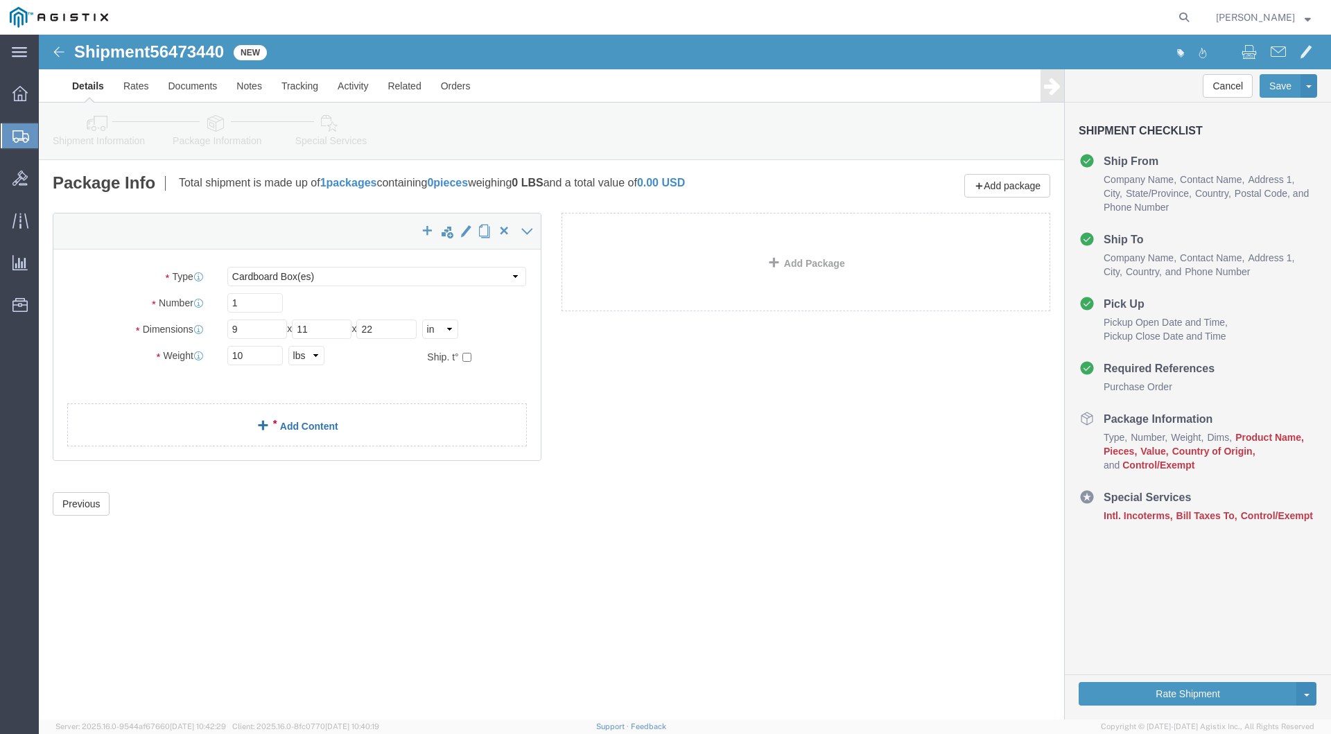
click link "Add Content"
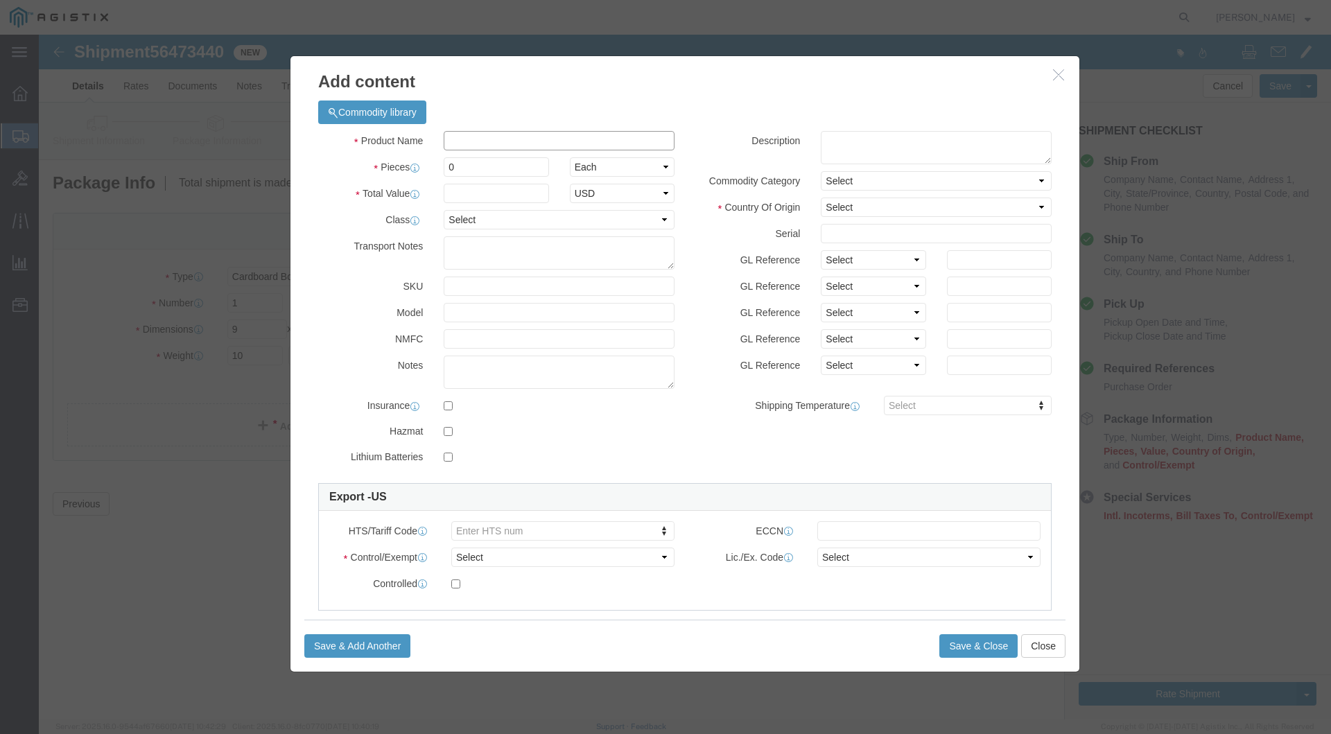
click input "text"
paste input "HEWLETT-PACKARD-Z2 G9"
type input "HEWLETT-PACKARD-Z2 G9"
click body "Shipment 56473440 New Details Rates Documents Notes Tracking Activity Related O…"
type input "8471.50.0150"
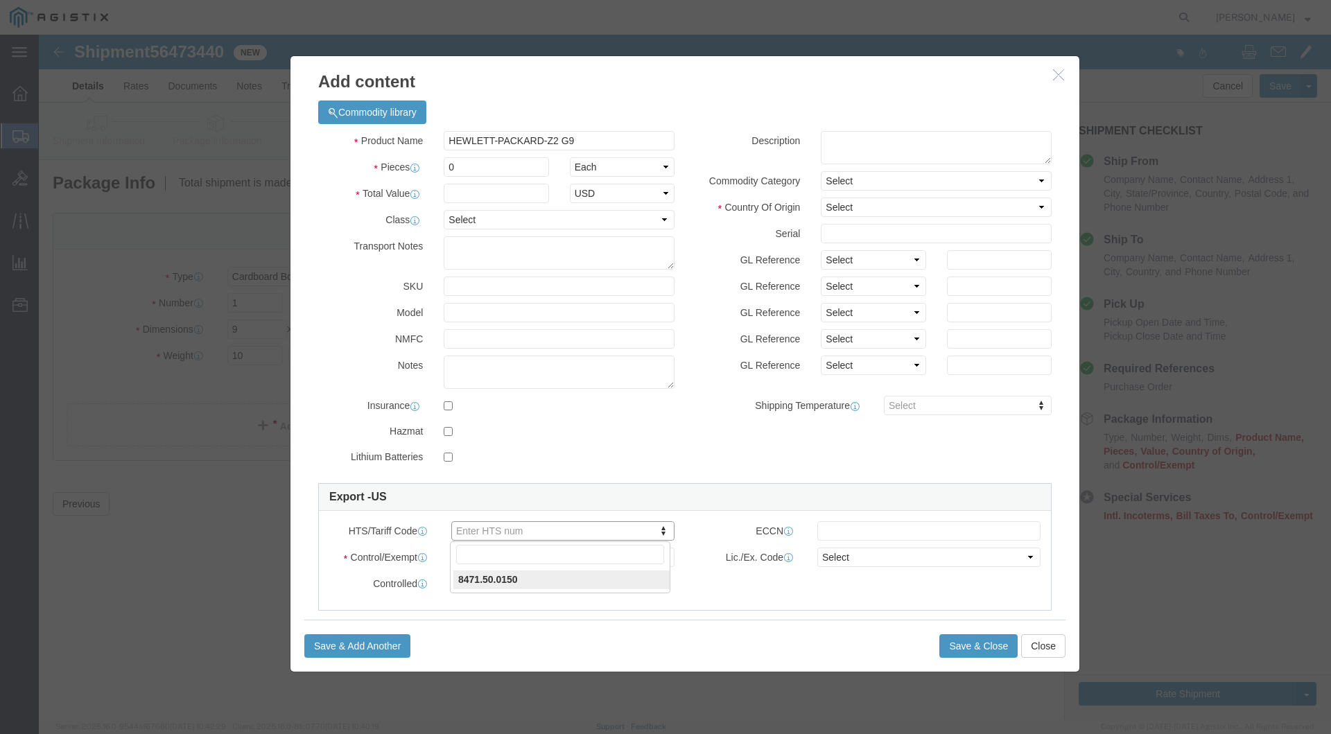
click body "Shipment 56473440 New Details Rates Documents Notes Tracking Activity Related O…"
click input "text"
type input "EAR99"
select select "FTR"
select select "30.37(a)"
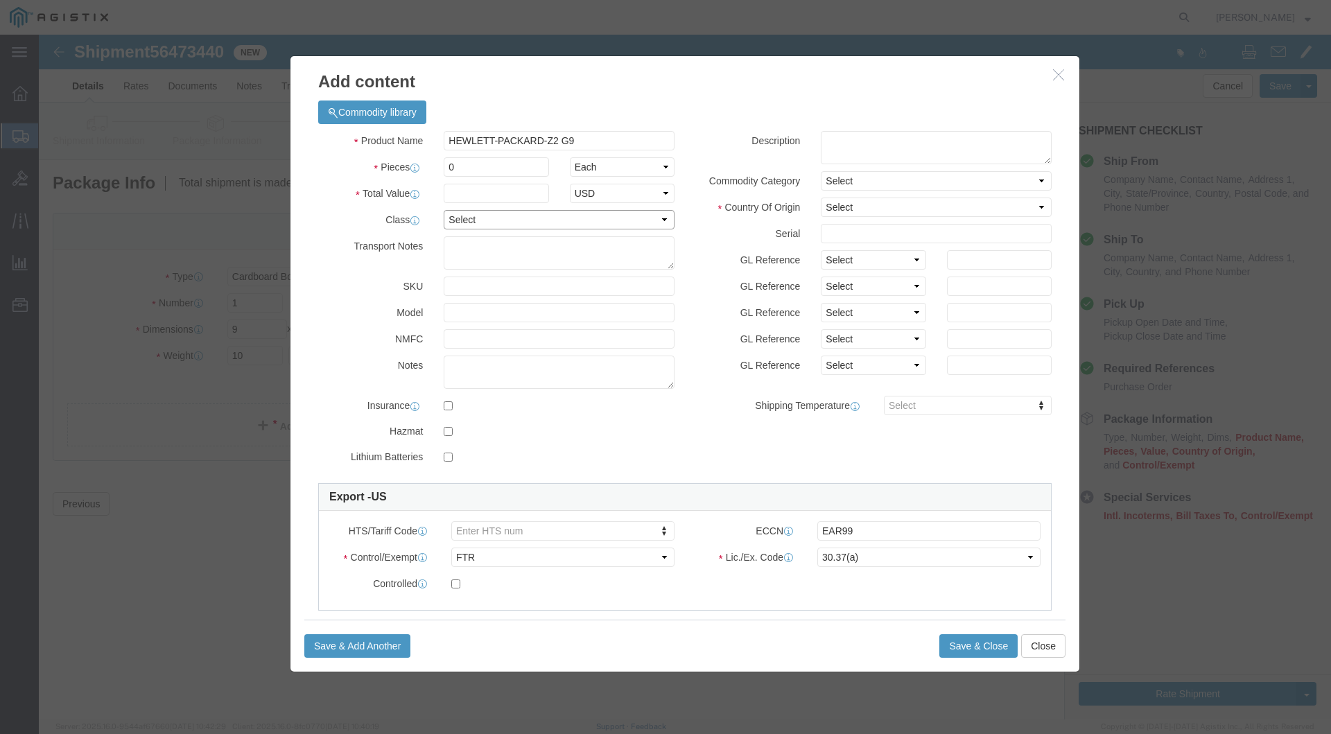
select select "92.5"
select select "US"
click input "text"
type input "785"
click input "0"
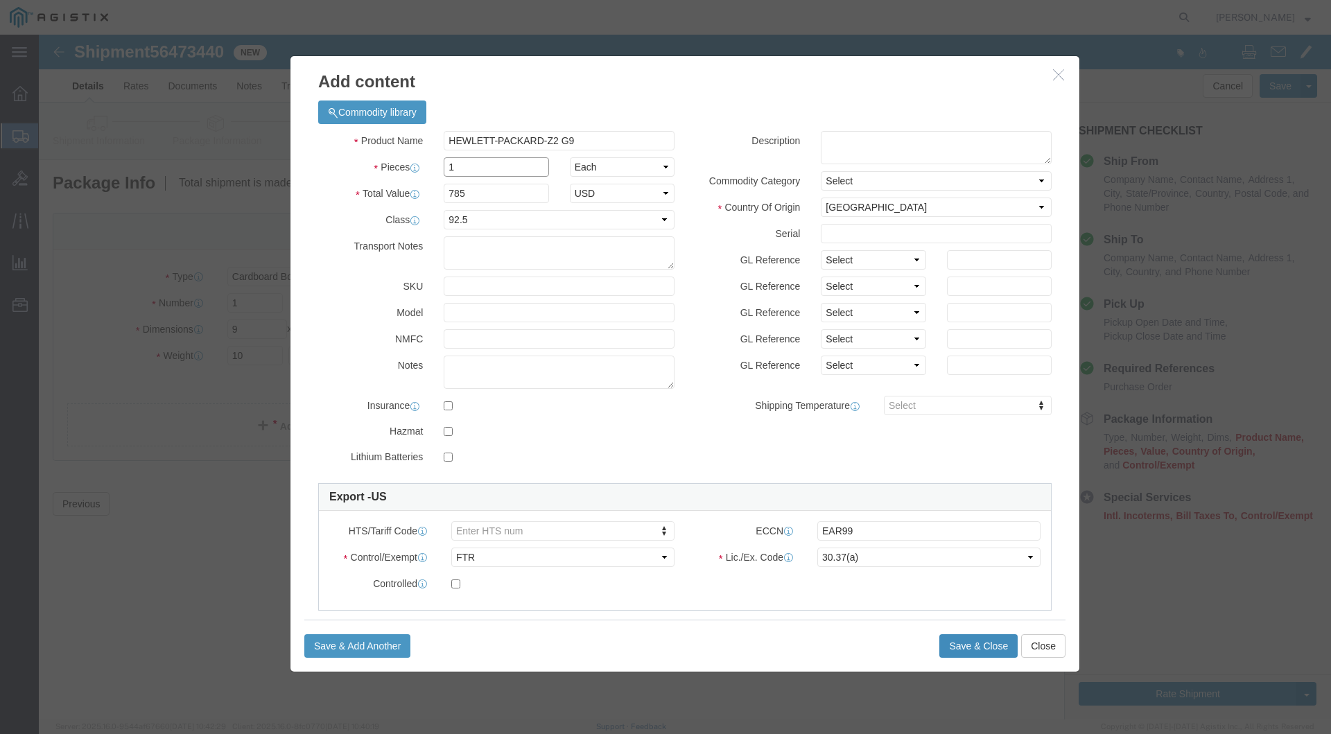
type input "1"
click button "Save & Close"
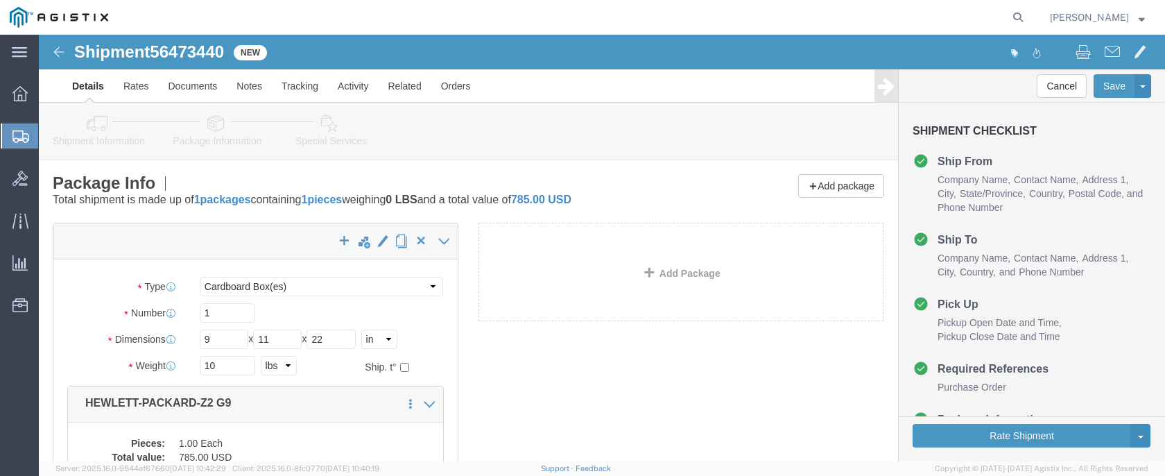
scroll to position [179, 0]
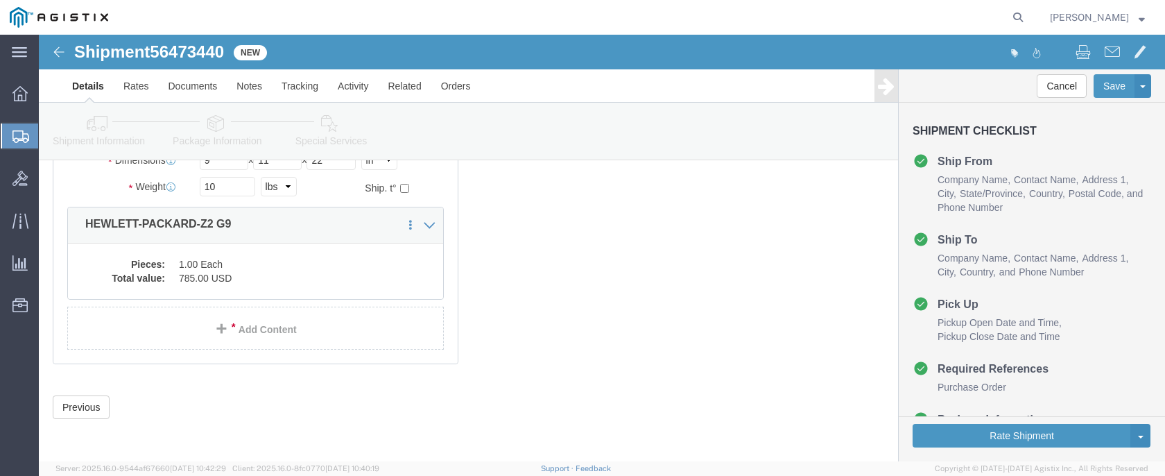
click div "Rate Shipment Send To Bid Rate And Send To Bid"
click button "Rate Shipment"
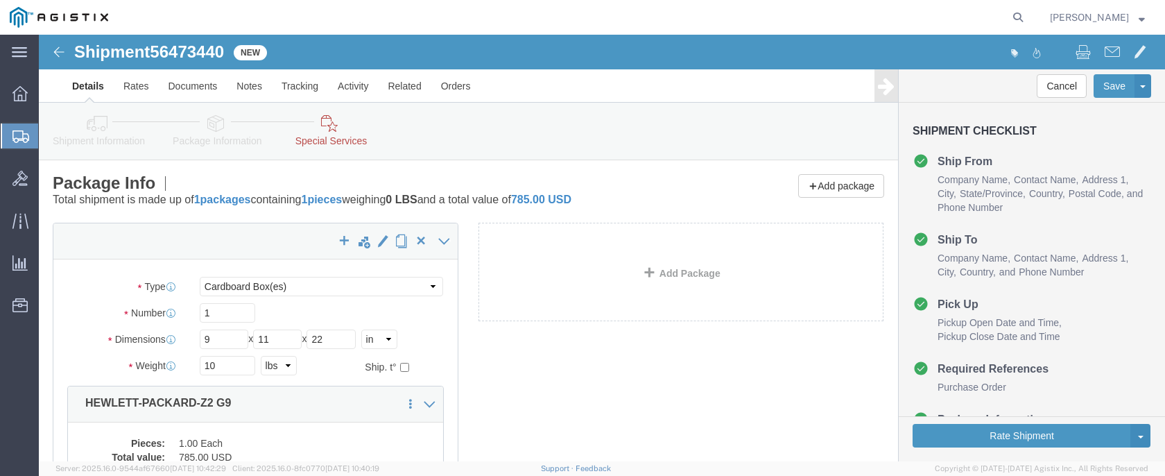
drag, startPoint x: 956, startPoint y: 19, endPoint x: 896, endPoint y: 365, distance: 351.1
drag, startPoint x: 1016, startPoint y: 5, endPoint x: 987, endPoint y: 180, distance: 177.0
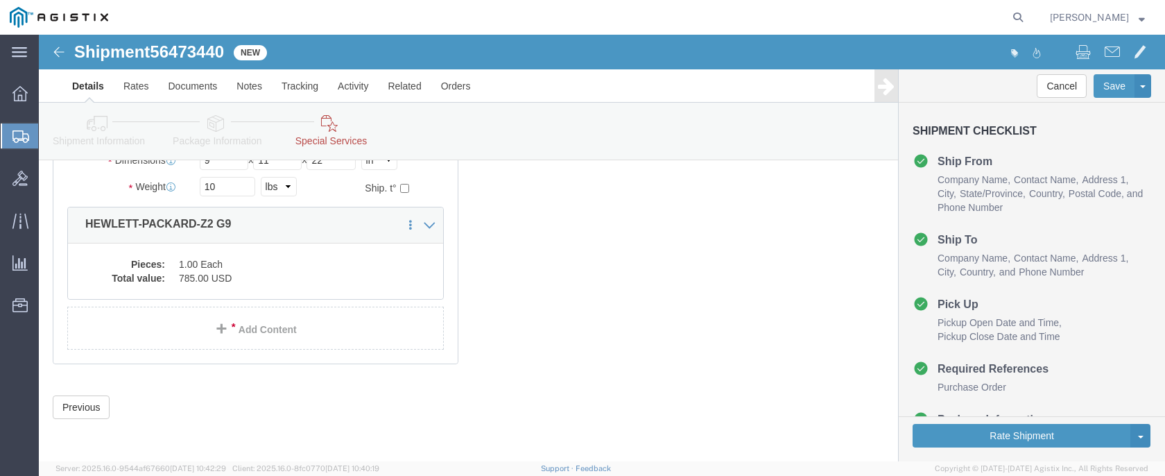
click link "Special Services"
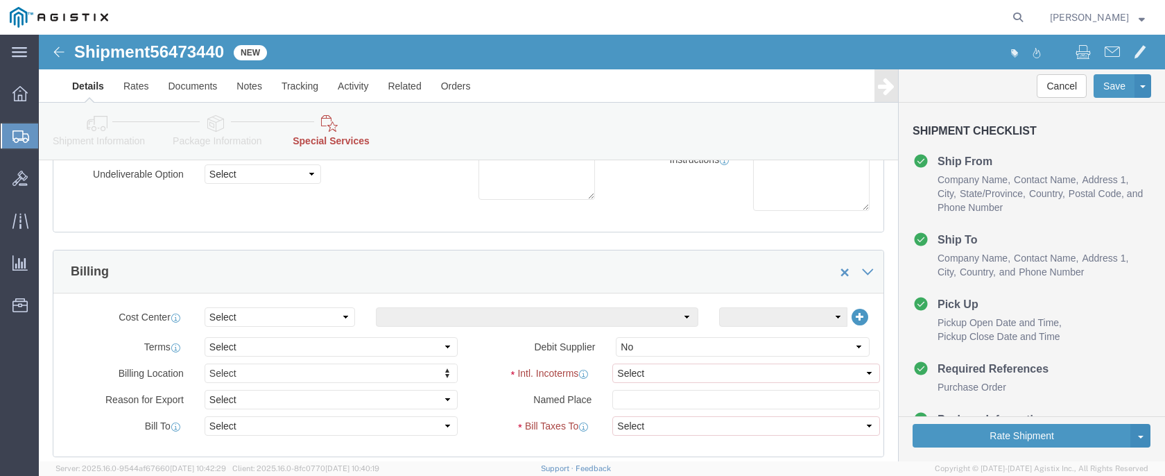
scroll to position [277, 0]
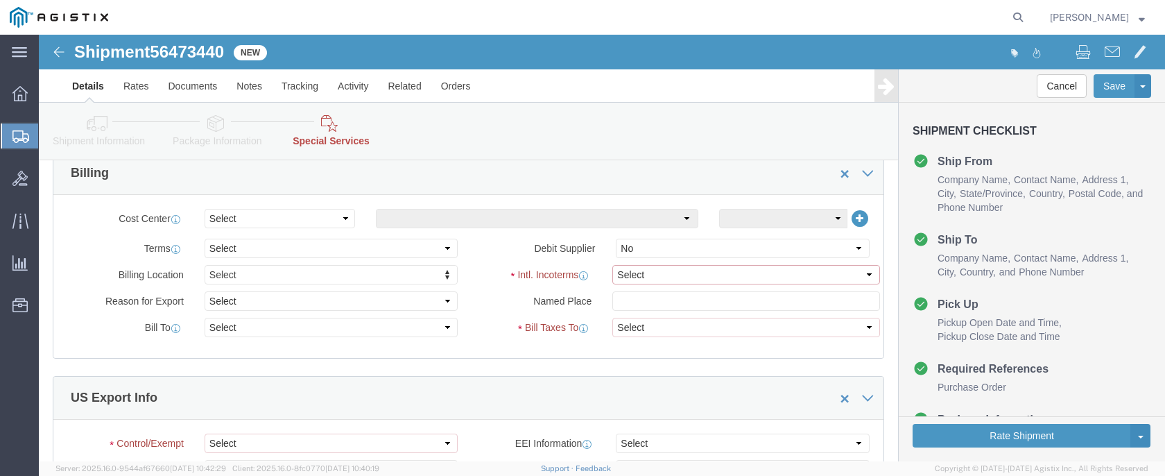
select select "DDP"
select select "SHIP"
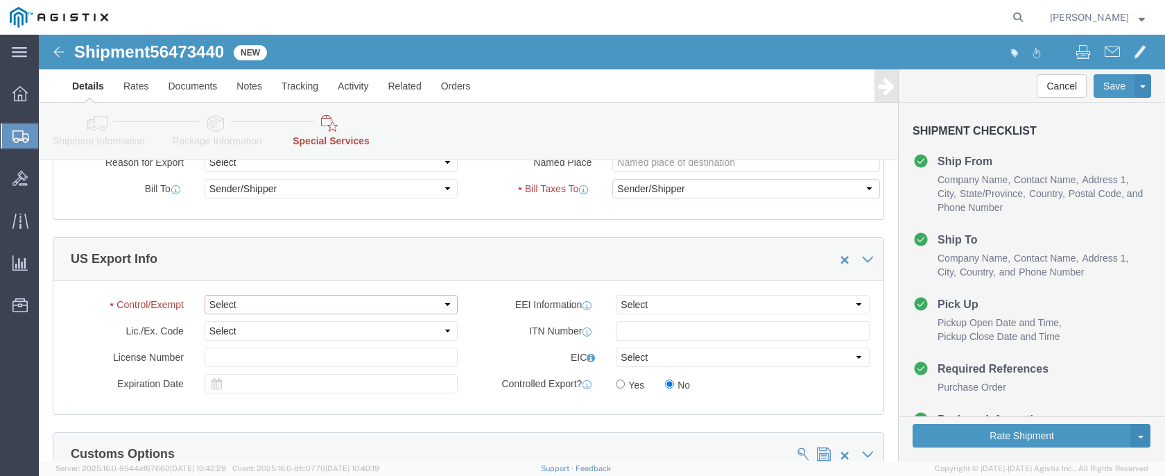
select select "FTR"
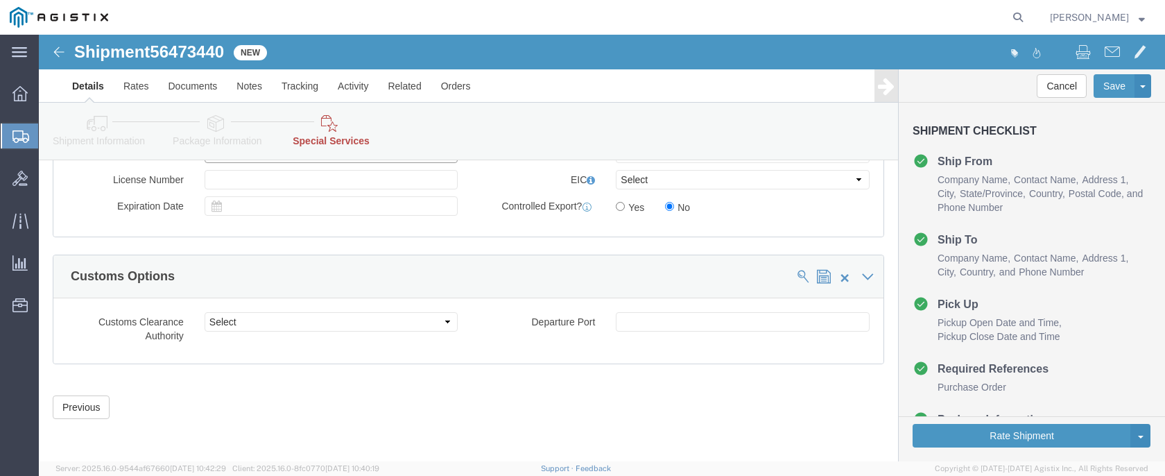
select select "30.37(a)"
click button "Rate Shipment"
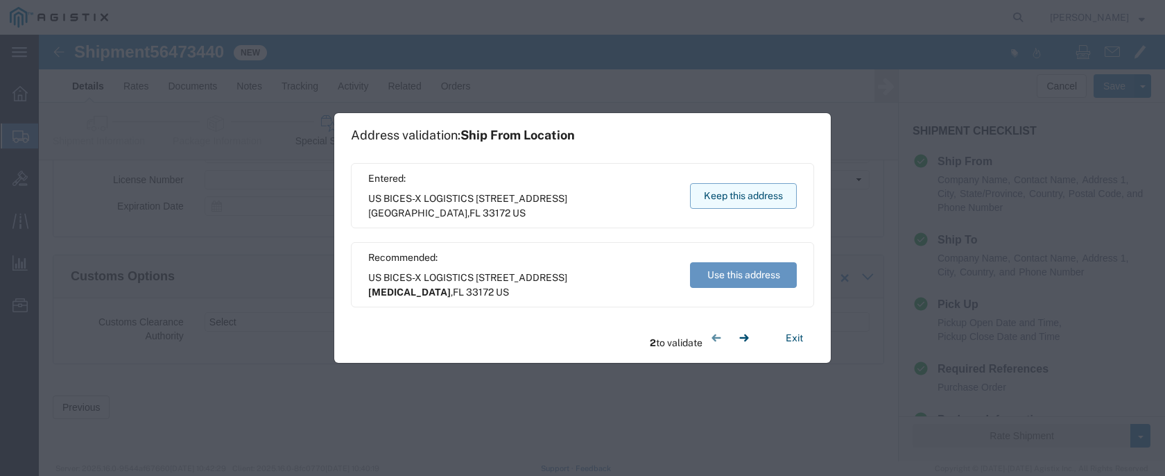
click at [742, 202] on button "Keep this address" at bounding box center [743, 196] width 107 height 26
click at [725, 192] on button "Keep this address" at bounding box center [743, 196] width 107 height 26
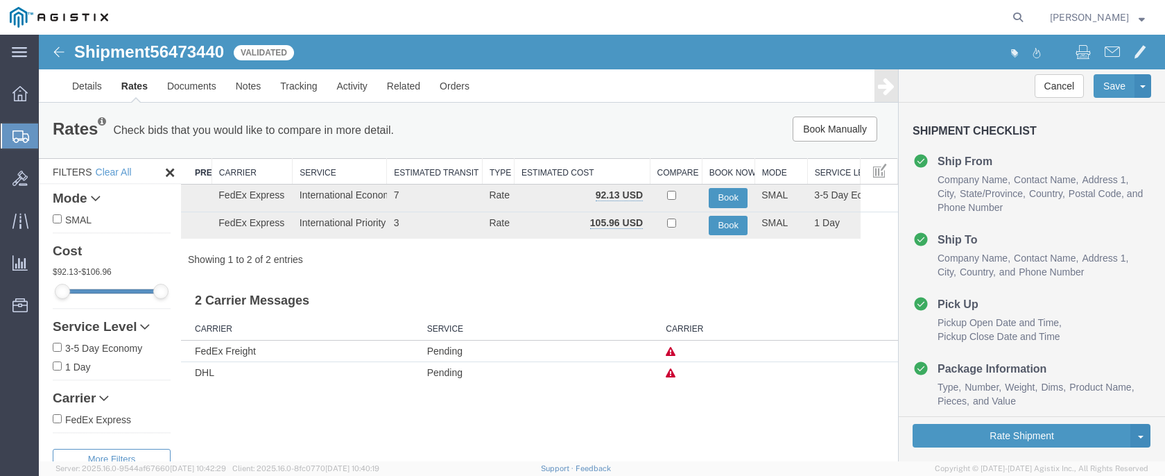
scroll to position [0, 0]
drag, startPoint x: 1005, startPoint y: 42, endPoint x: 1154, endPoint y: 257, distance: 261.2
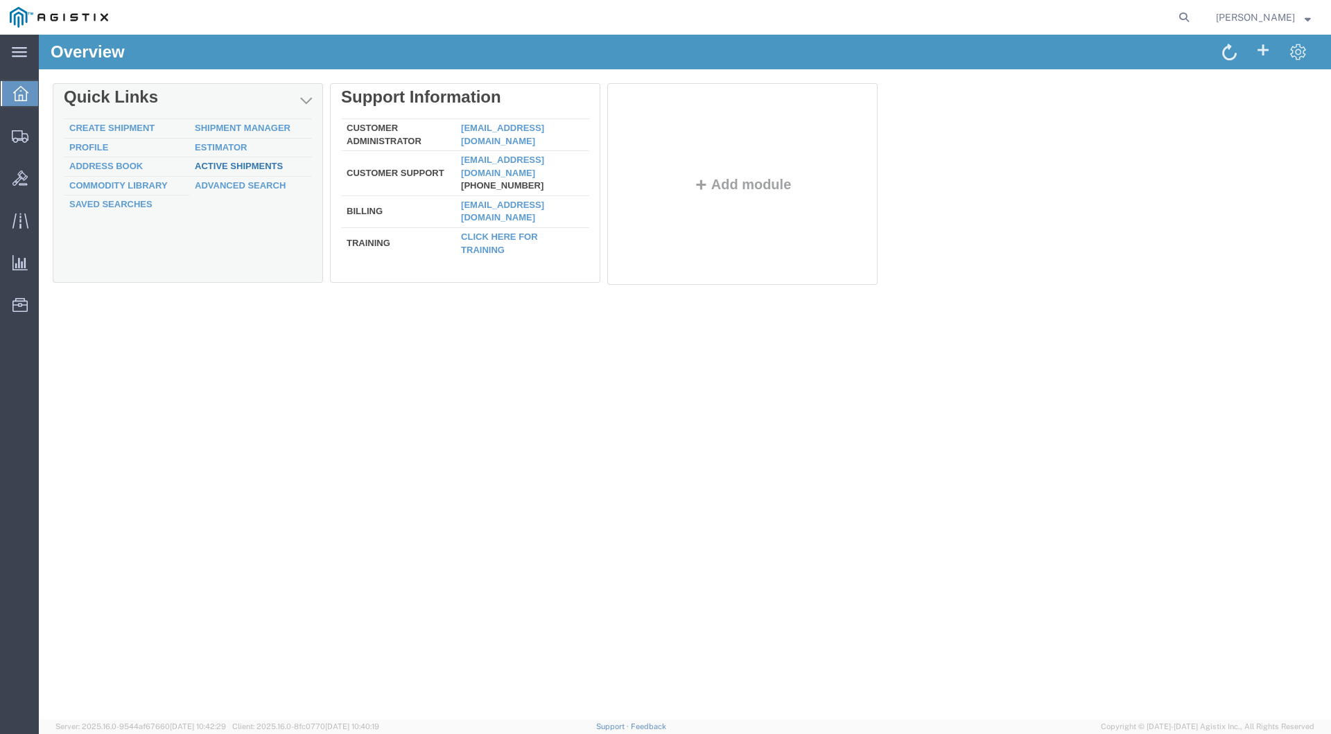
click at [235, 166] on link "Active Shipments" at bounding box center [239, 166] width 88 height 10
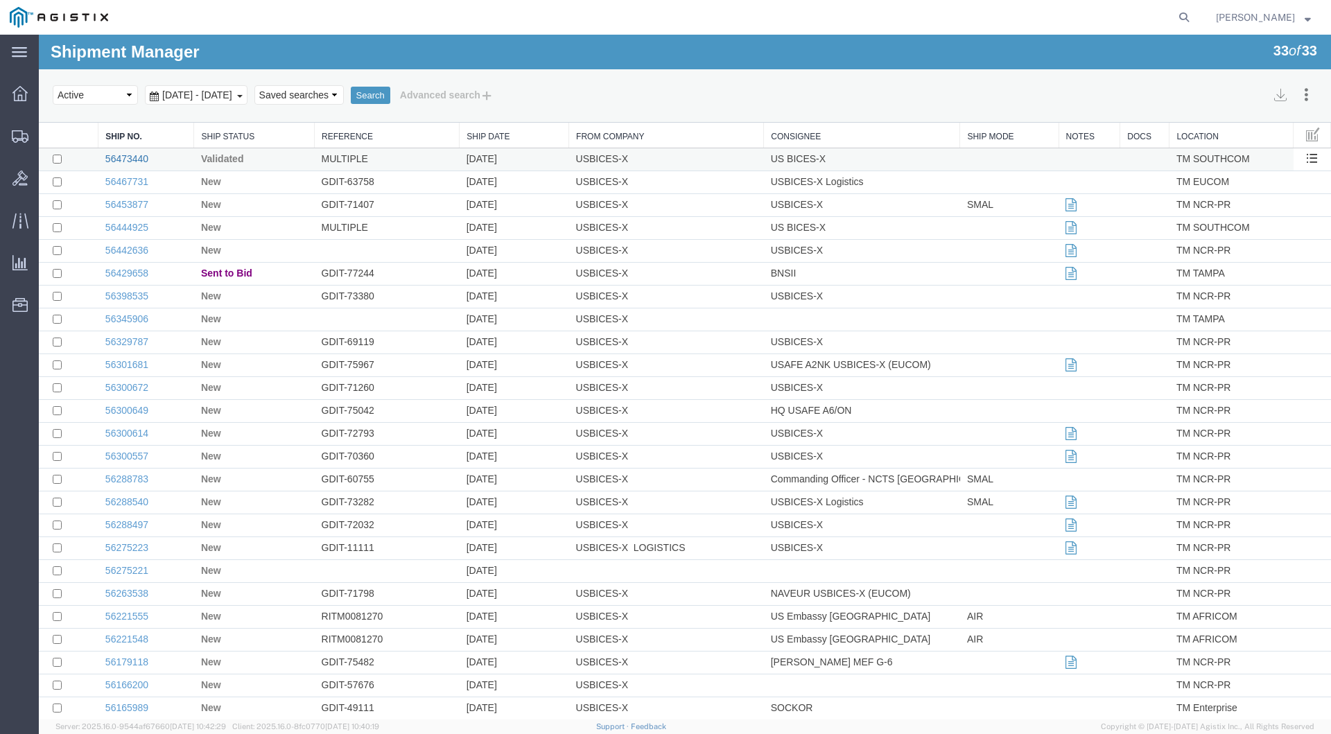
click at [124, 159] on link "56473440" at bounding box center [126, 158] width 43 height 11
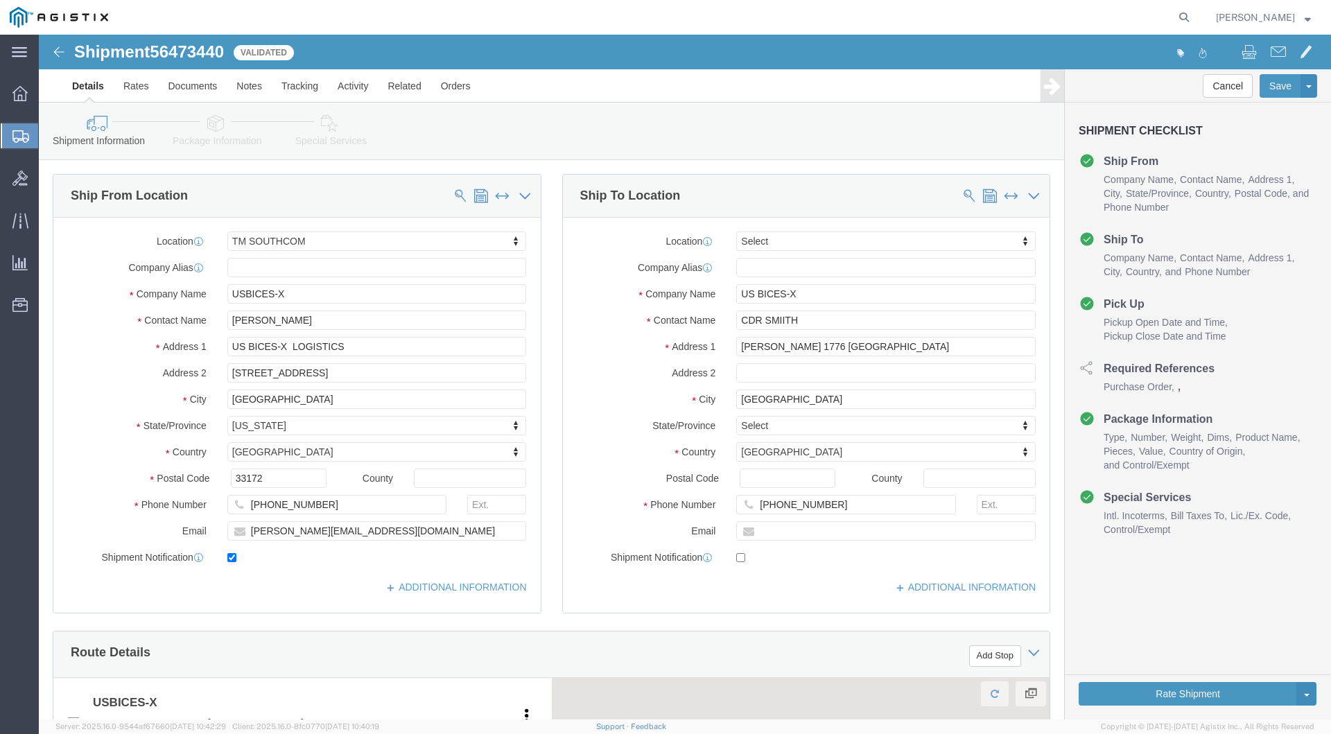
select select "34236"
select select
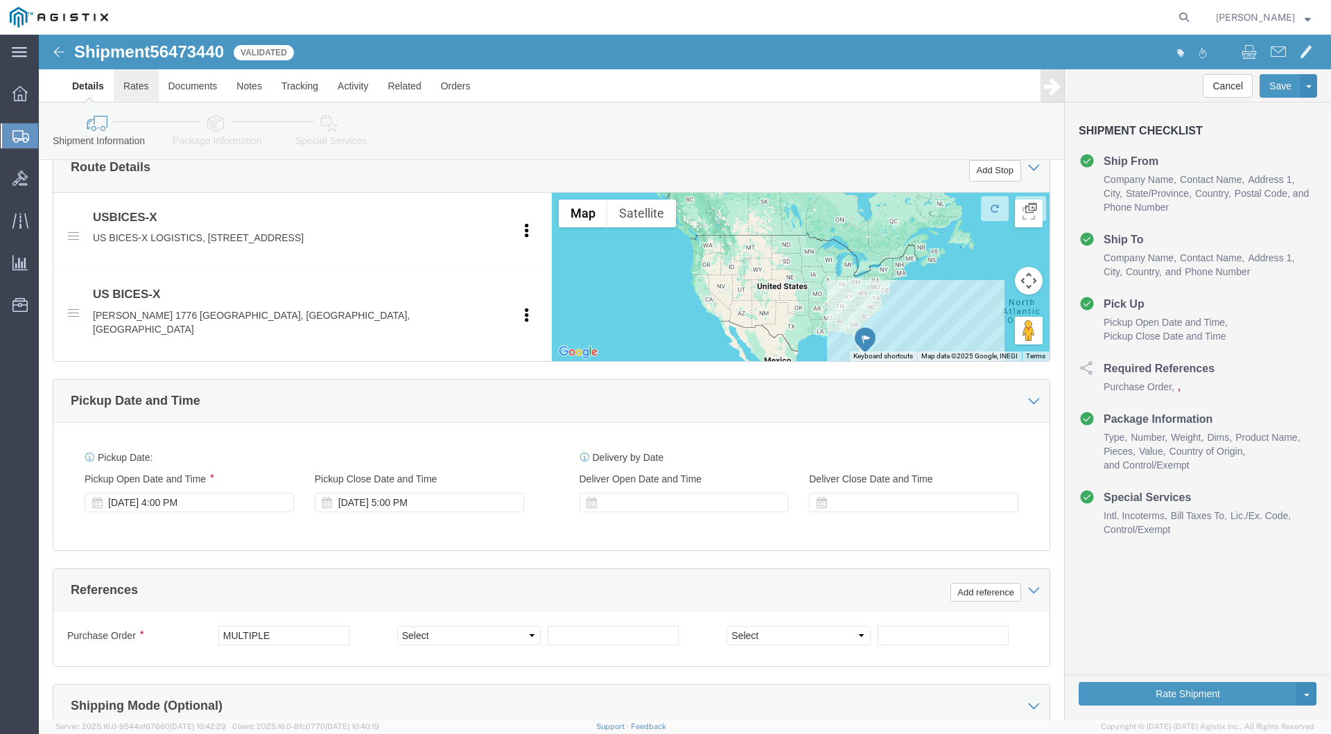
click link "Rates"
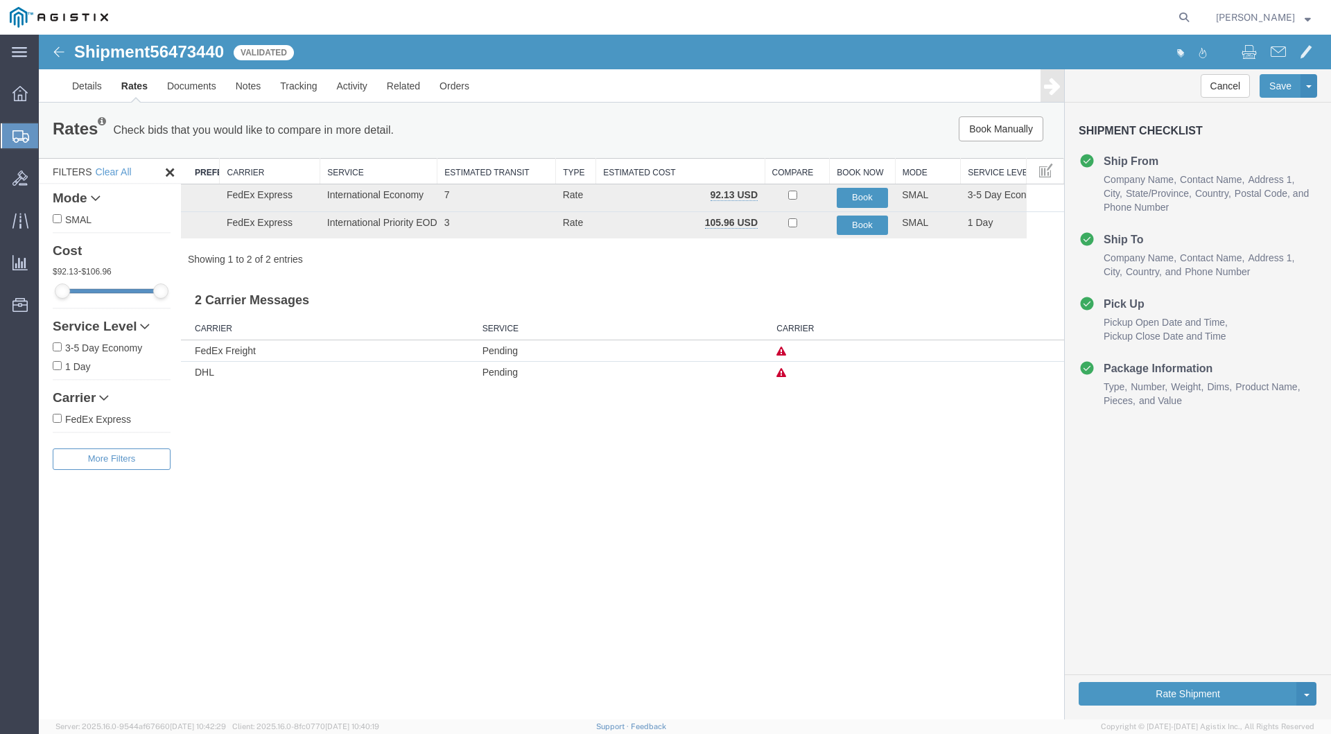
drag, startPoint x: 845, startPoint y: 49, endPoint x: 760, endPoint y: 135, distance: 120.6
click at [760, 135] on div "Book Manually Pause Continue" at bounding box center [848, 128] width 424 height 25
click at [1226, 87] on button "Cancel" at bounding box center [1226, 86] width 50 height 24
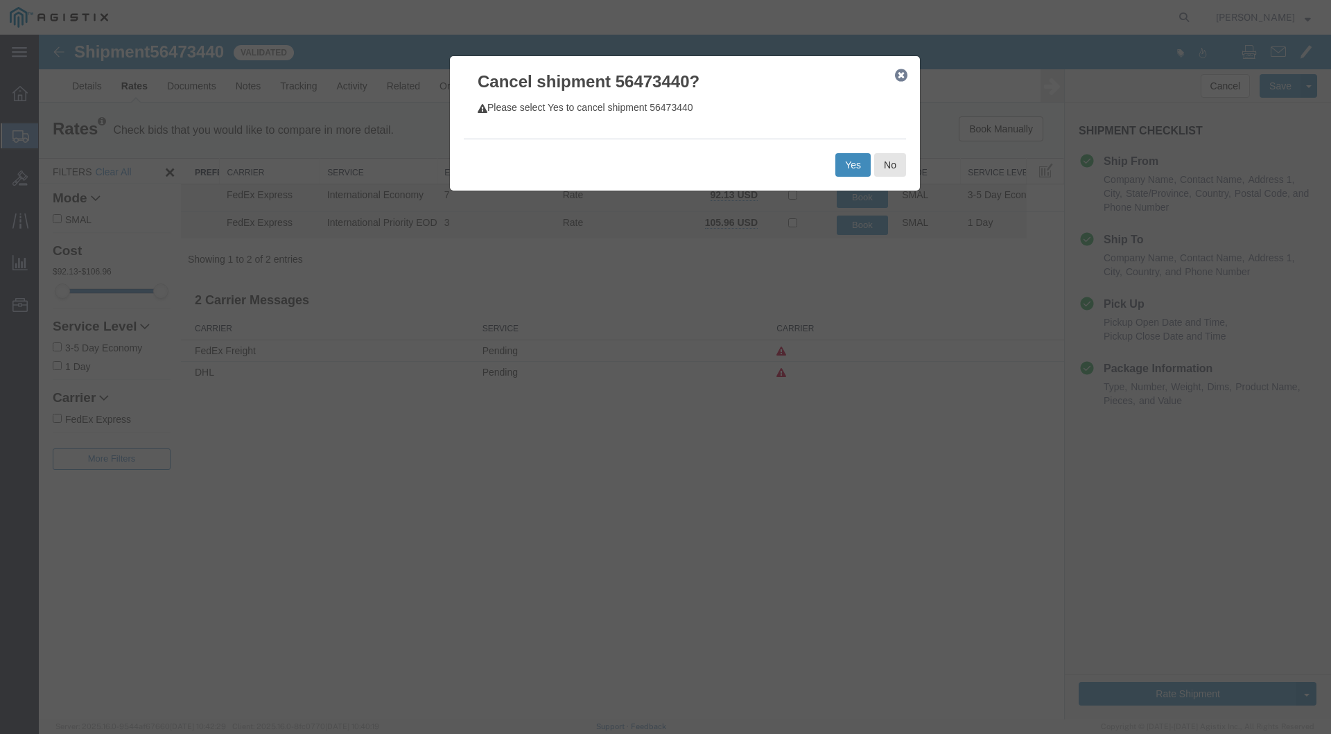
click at [848, 168] on button "Yes" at bounding box center [852, 165] width 35 height 24
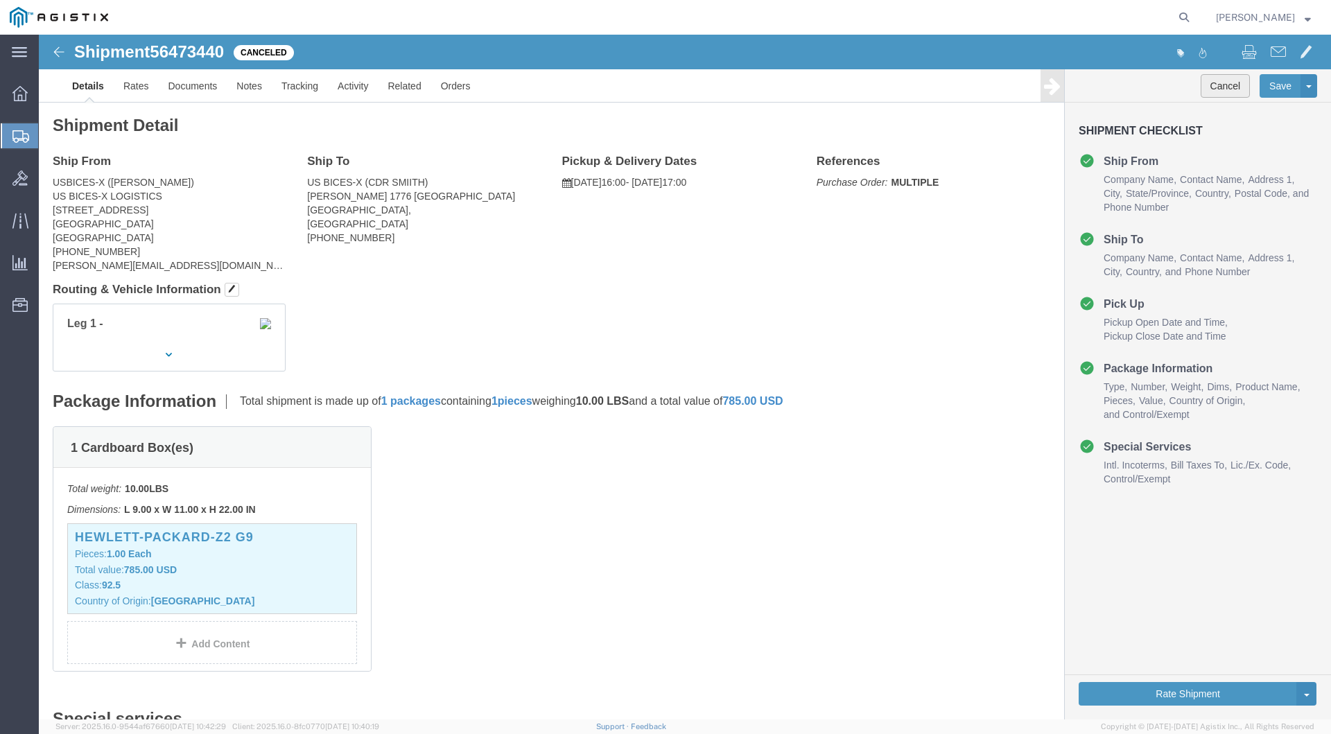
click button "Cancel"
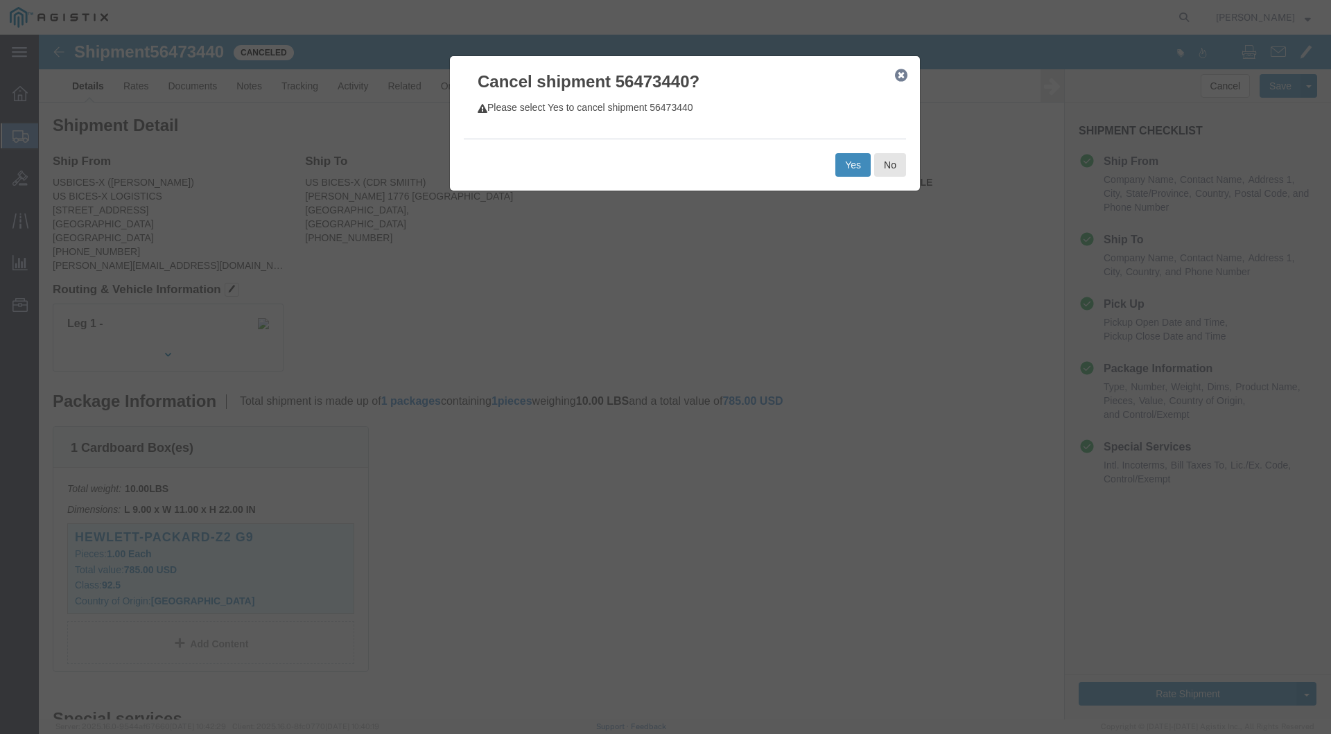
drag, startPoint x: 795, startPoint y: 130, endPoint x: 806, endPoint y: 129, distance: 11.8
click button "Yes"
